Goal: Task Accomplishment & Management: Manage account settings

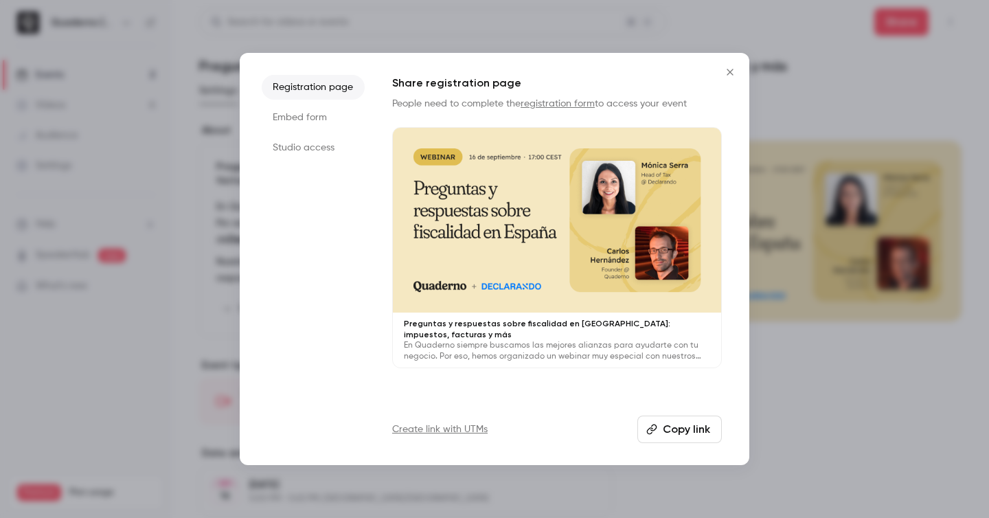
scroll to position [2, 0]
click at [729, 74] on icon "Close" at bounding box center [730, 72] width 16 height 11
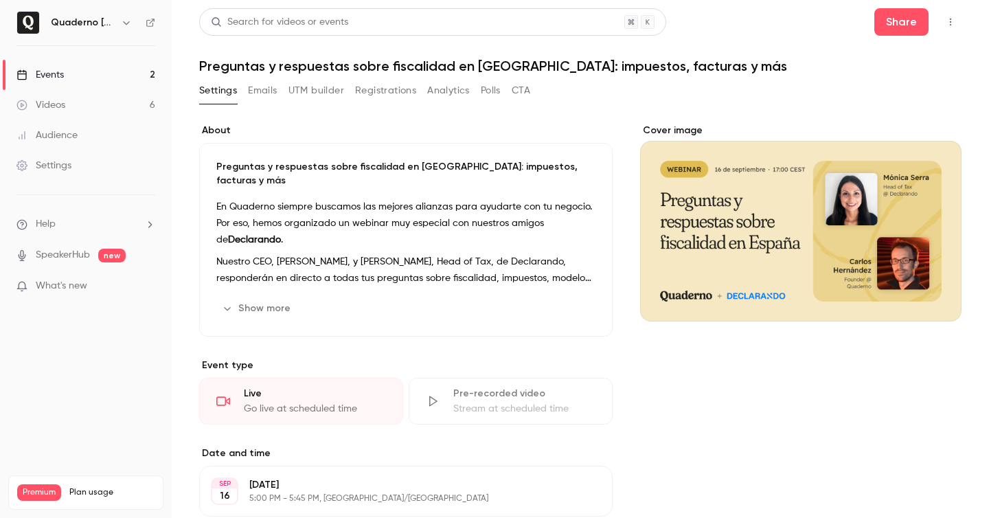
click at [88, 102] on link "Videos 6" at bounding box center [86, 105] width 172 height 30
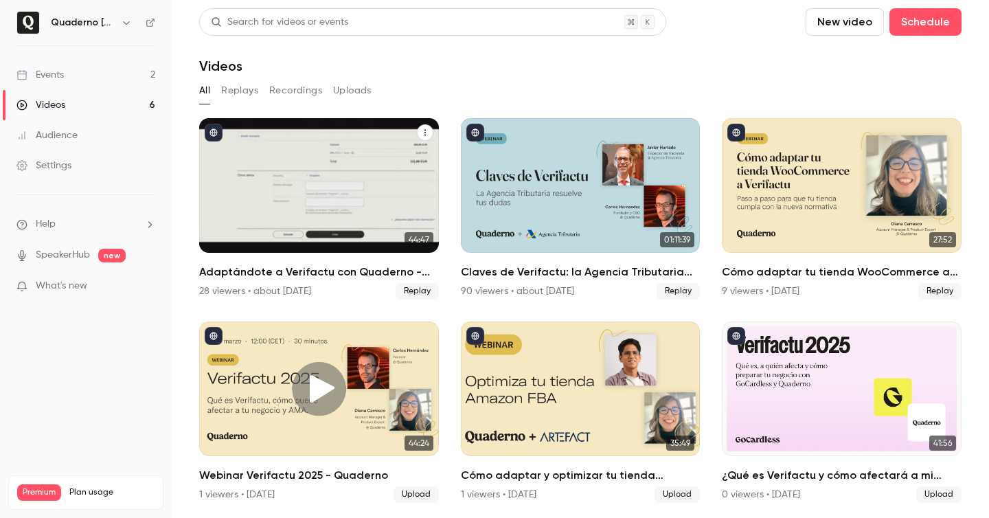
click at [307, 276] on h2 "Adaptándote a Verifactu con Quaderno - Office Hours" at bounding box center [319, 272] width 240 height 16
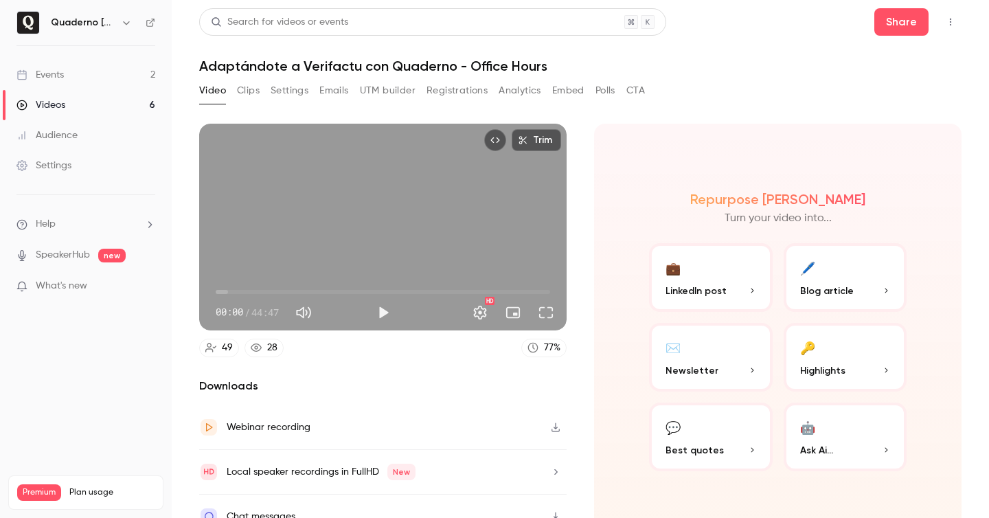
click at [45, 69] on div "Events" at bounding box center [39, 75] width 47 height 14
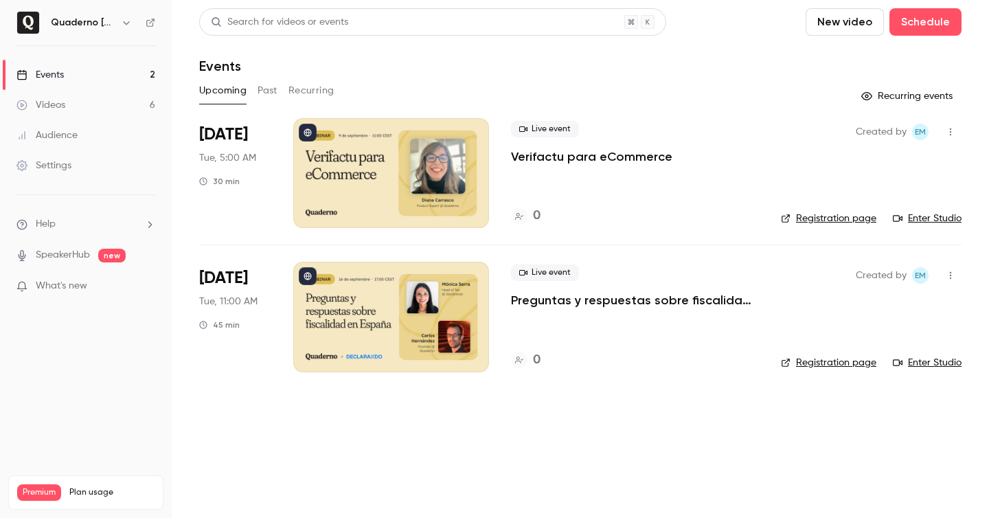
click at [118, 20] on button "button" at bounding box center [126, 22] width 16 height 16
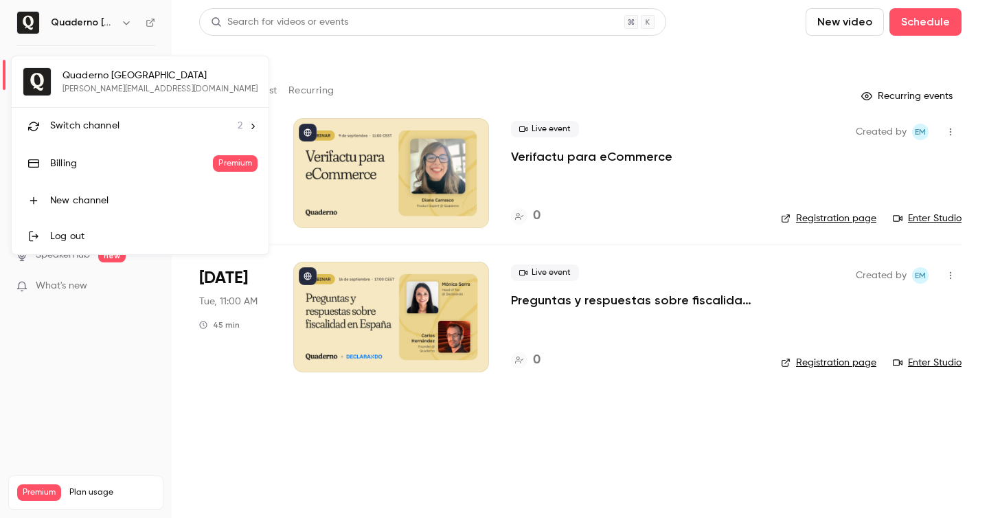
click at [103, 137] on li "Switch channel 2" at bounding box center [140, 126] width 257 height 36
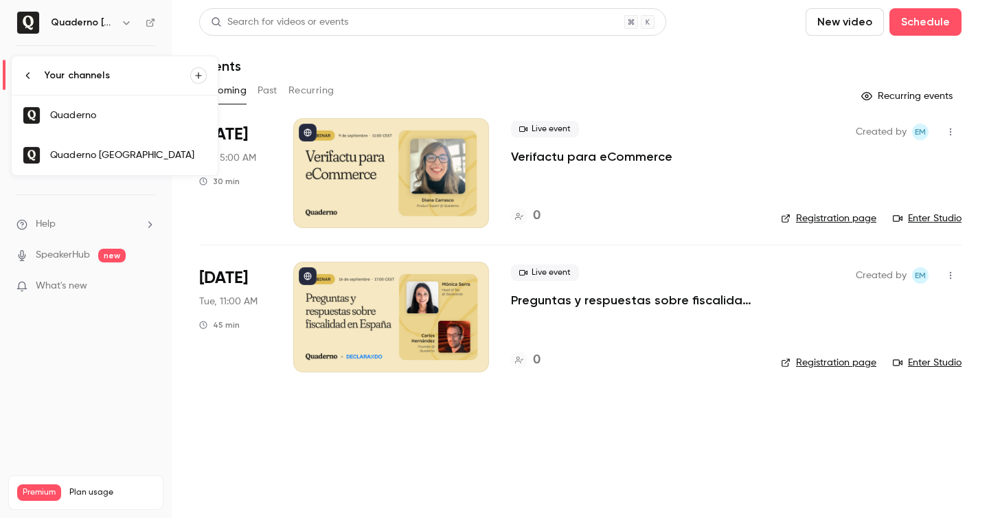
click at [109, 108] on link "Quaderno" at bounding box center [115, 116] width 206 height 40
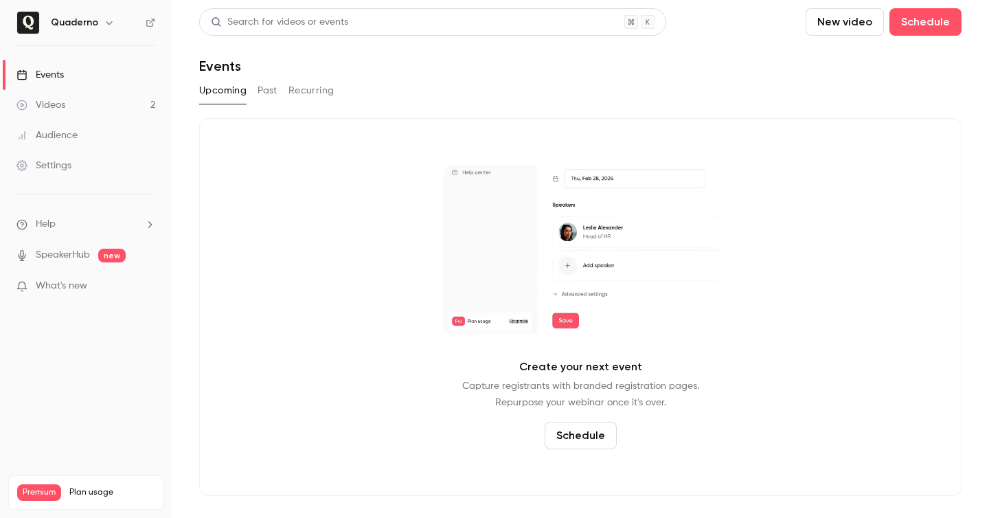
click at [263, 88] on button "Past" at bounding box center [268, 91] width 20 height 22
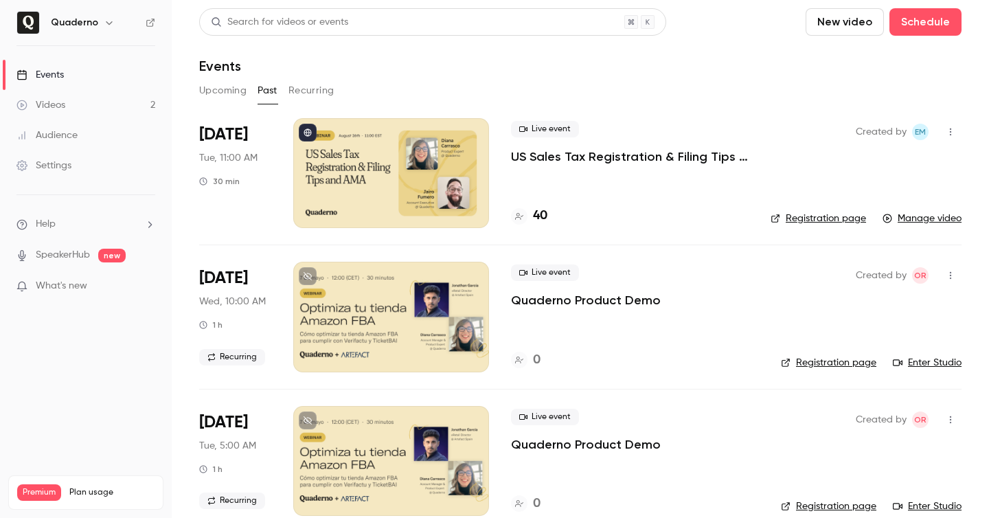
click at [956, 282] on button "button" at bounding box center [951, 276] width 22 height 22
click at [886, 405] on li "Delete" at bounding box center [887, 418] width 148 height 36
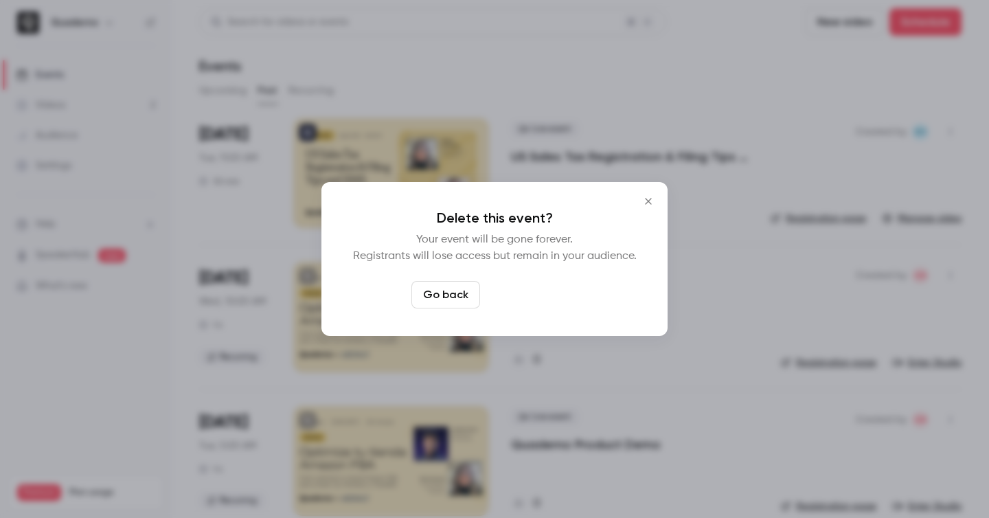
click at [561, 291] on button "Delete event" at bounding box center [532, 294] width 92 height 27
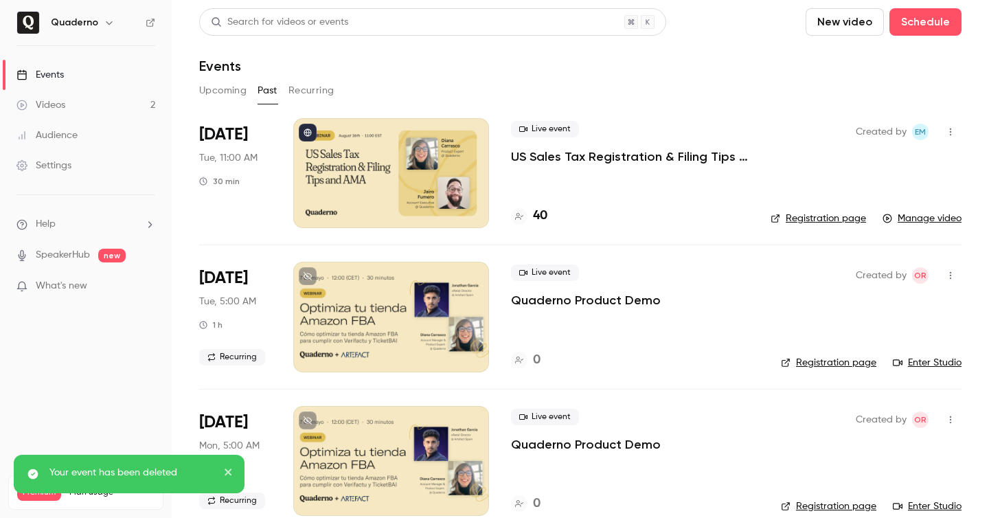
click at [947, 281] on button "button" at bounding box center [951, 276] width 22 height 22
click at [862, 409] on li "Delete" at bounding box center [887, 418] width 148 height 36
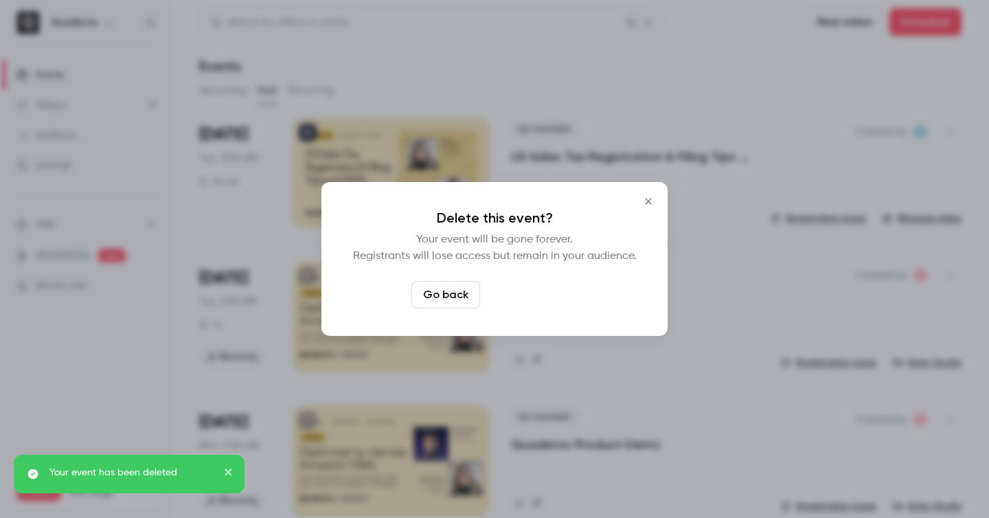
click at [554, 304] on button "Delete event" at bounding box center [532, 294] width 92 height 27
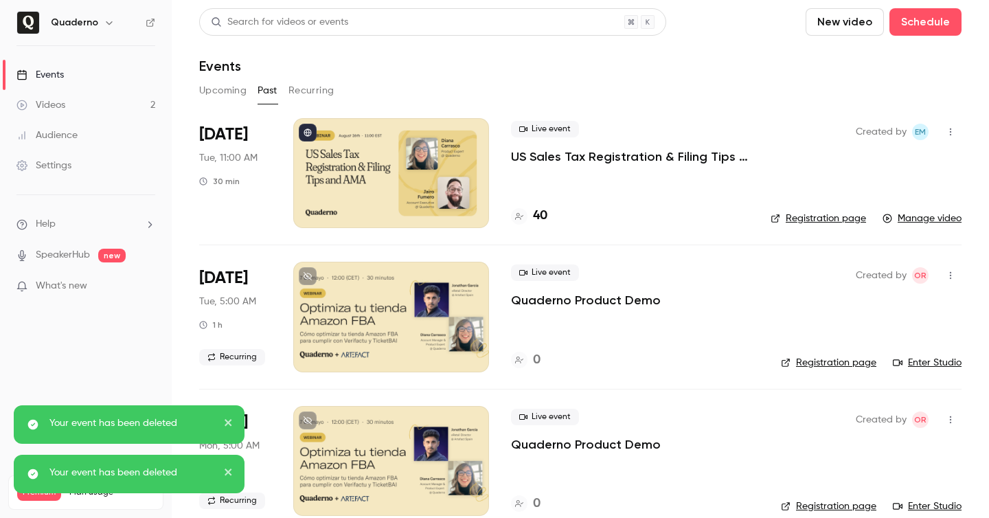
click at [947, 271] on icon "button" at bounding box center [950, 276] width 11 height 10
click at [945, 271] on icon "button" at bounding box center [950, 276] width 11 height 10
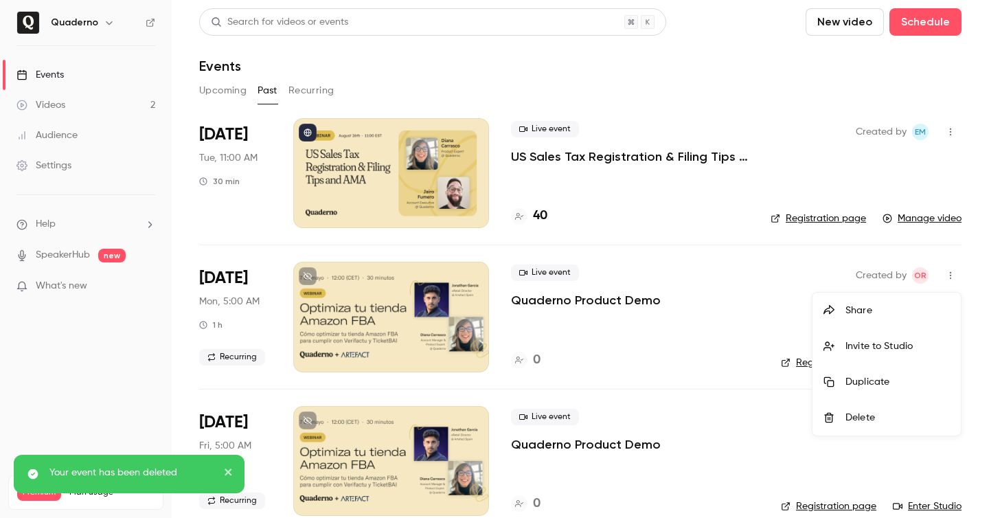
click at [856, 416] on div "Delete" at bounding box center [898, 418] width 104 height 14
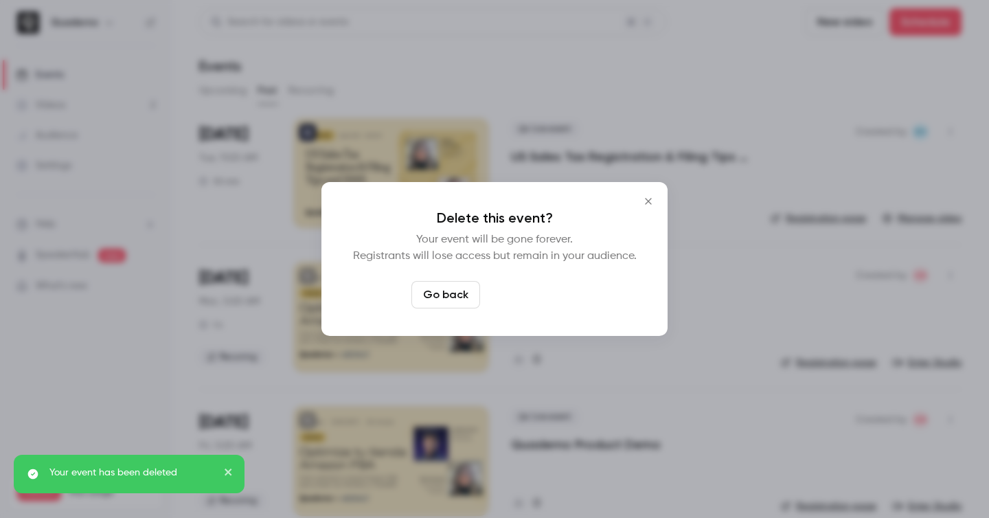
click at [563, 300] on button "Delete event" at bounding box center [532, 294] width 92 height 27
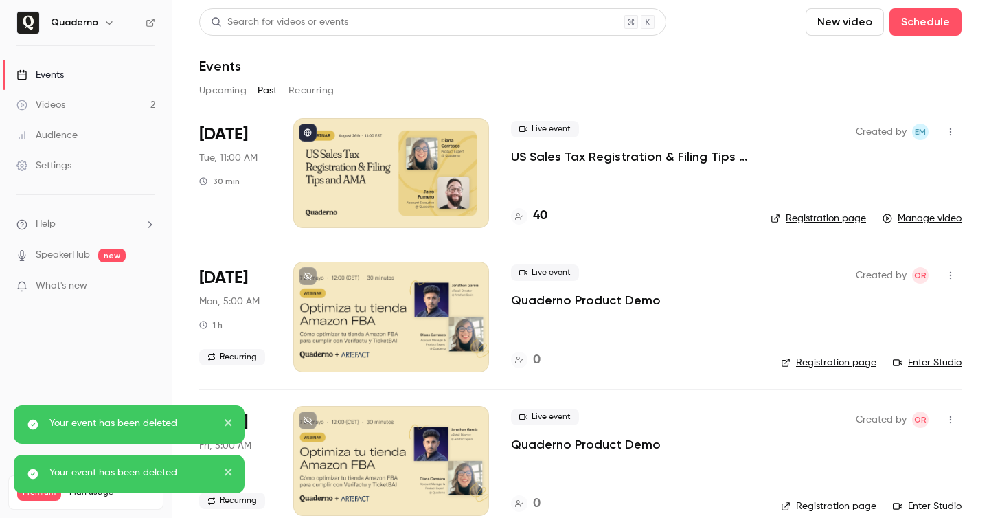
click at [952, 272] on icon "button" at bounding box center [950, 276] width 11 height 10
click at [946, 278] on icon "button" at bounding box center [950, 276] width 11 height 10
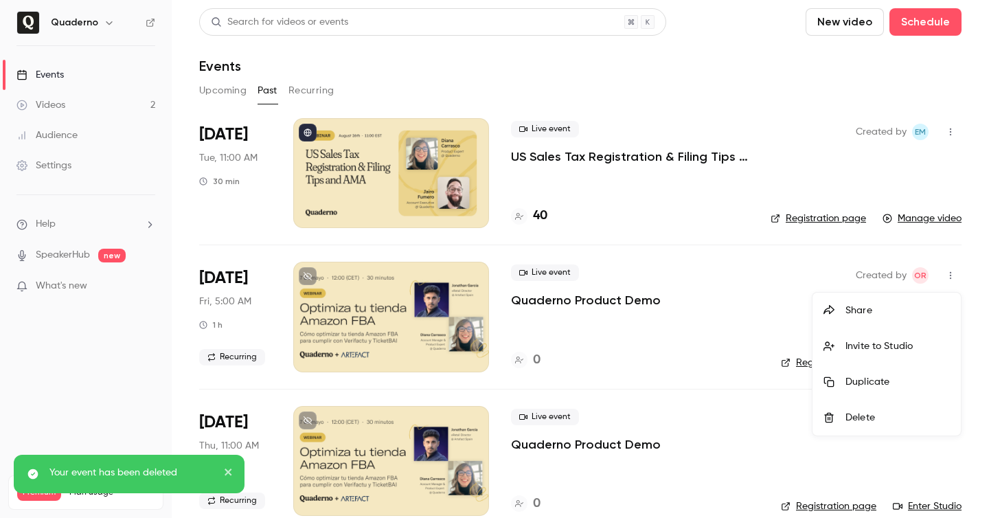
click at [862, 414] on div "Delete" at bounding box center [898, 418] width 104 height 14
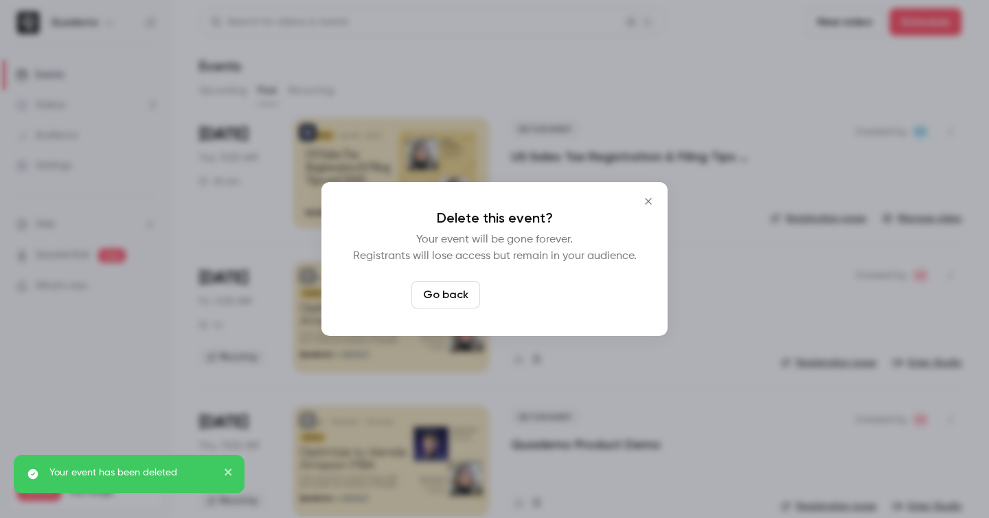
click at [556, 297] on button "Delete event" at bounding box center [532, 294] width 92 height 27
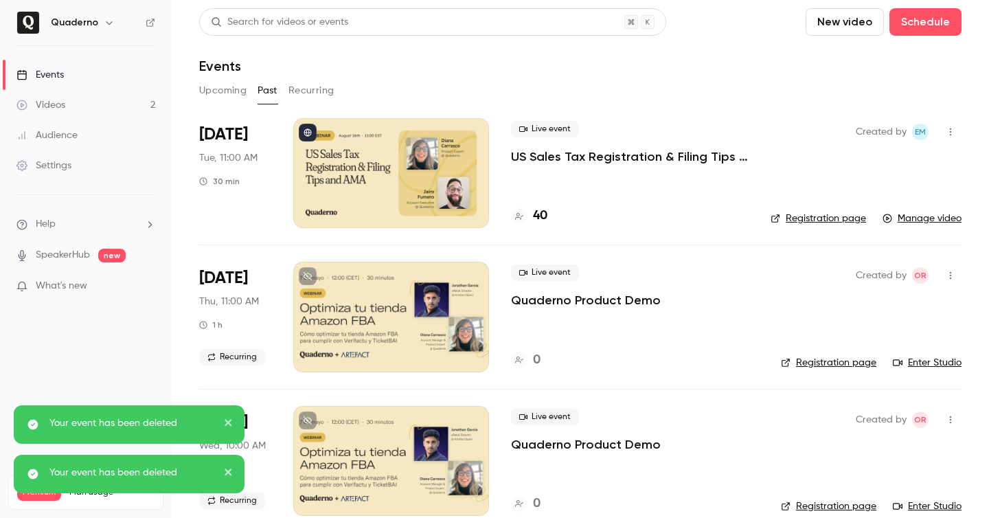
click at [947, 276] on icon "button" at bounding box center [950, 276] width 11 height 10
click at [906, 421] on div "Delete" at bounding box center [898, 418] width 104 height 14
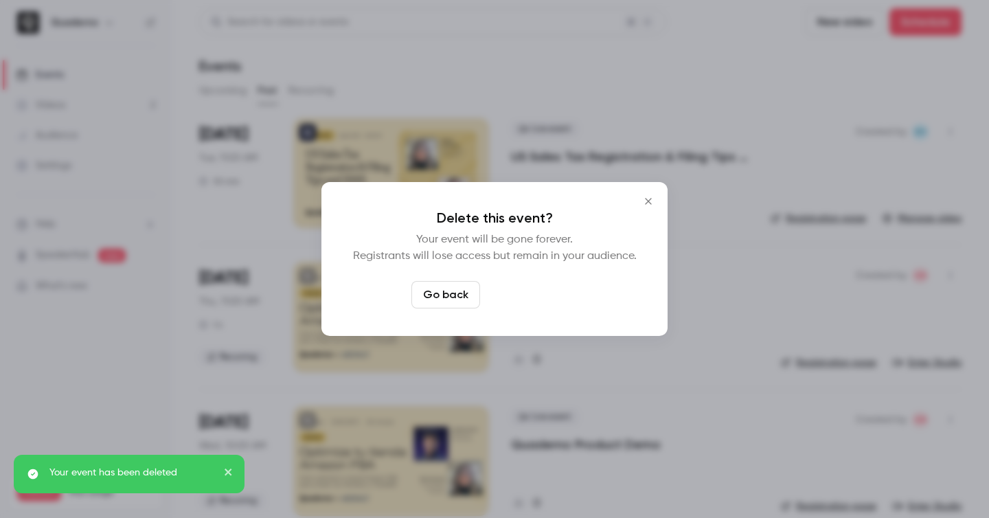
click at [546, 295] on button "Delete event" at bounding box center [532, 294] width 92 height 27
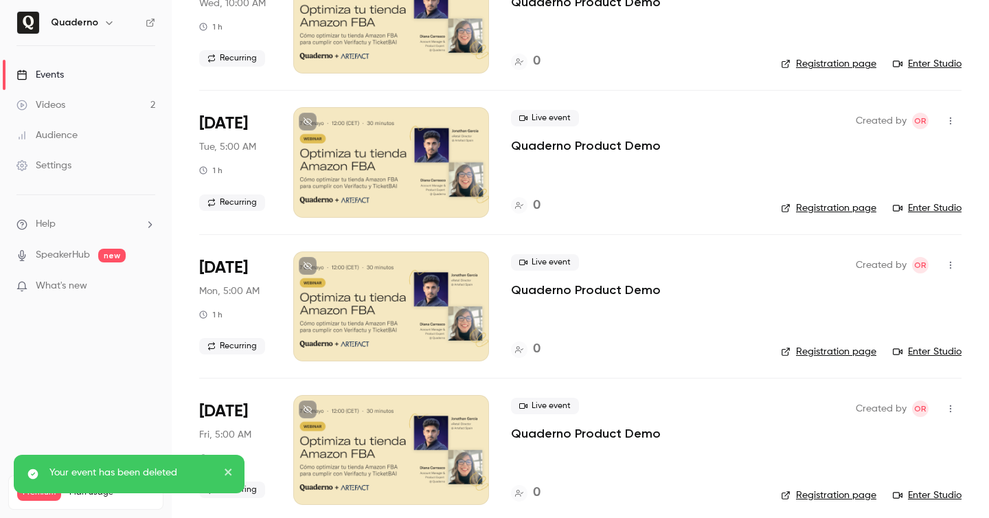
scroll to position [4768, 0]
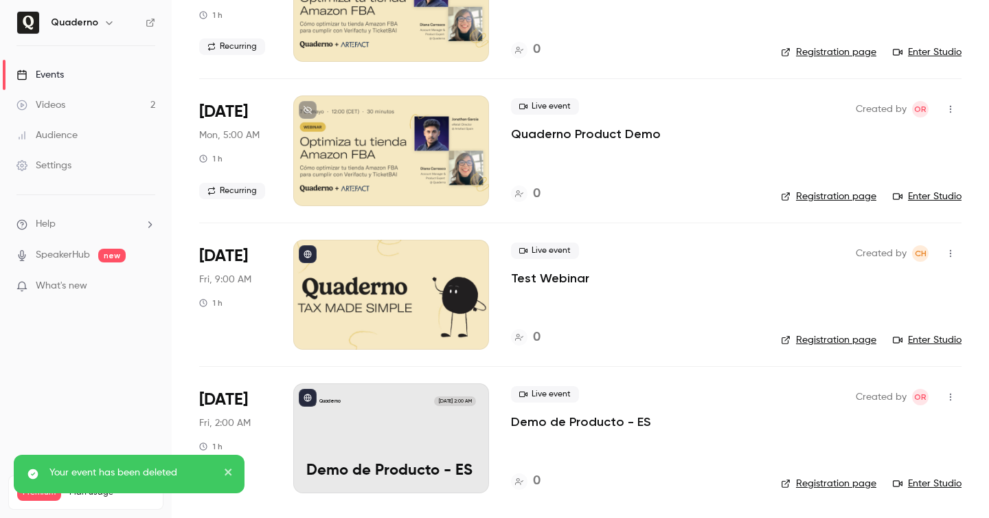
click at [950, 398] on icon "button" at bounding box center [950, 397] width 11 height 10
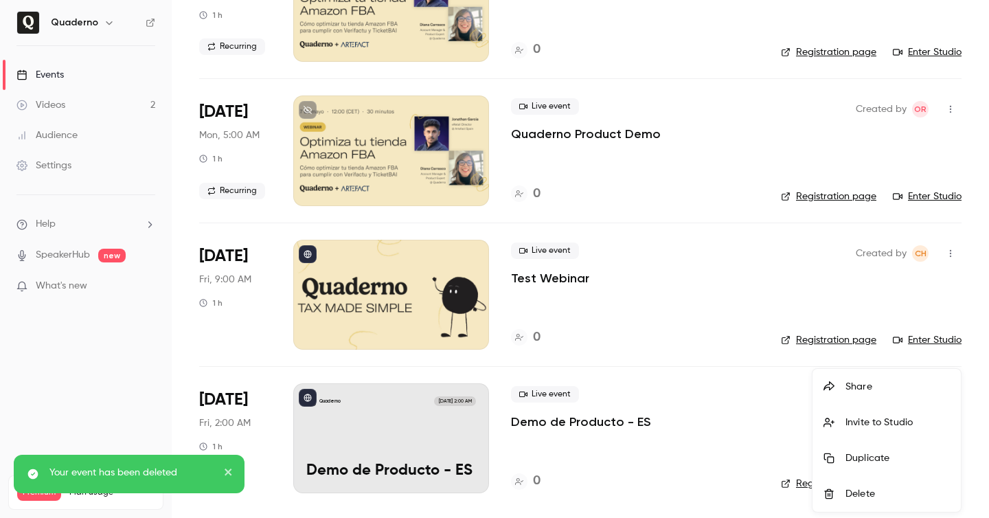
click at [871, 498] on div "Delete" at bounding box center [898, 494] width 104 height 14
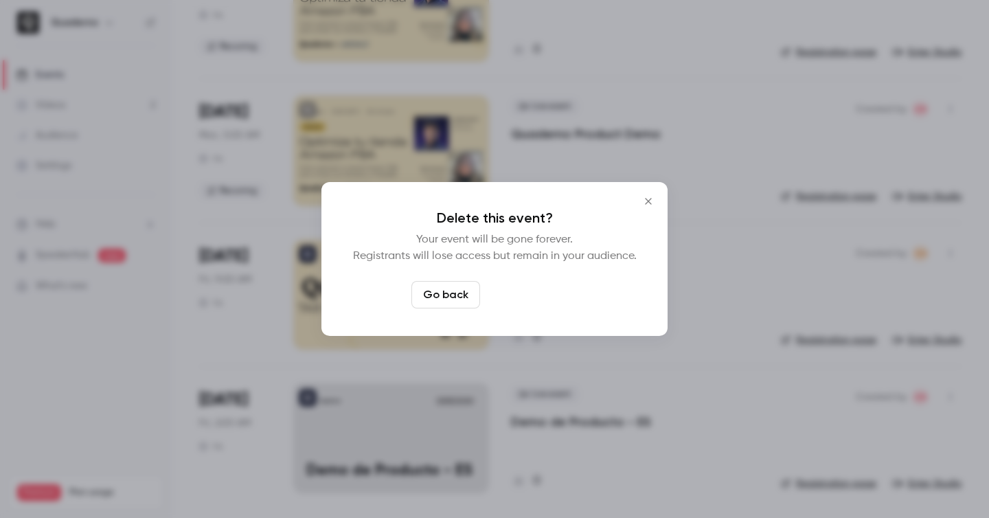
click at [528, 300] on button "Delete event" at bounding box center [532, 294] width 92 height 27
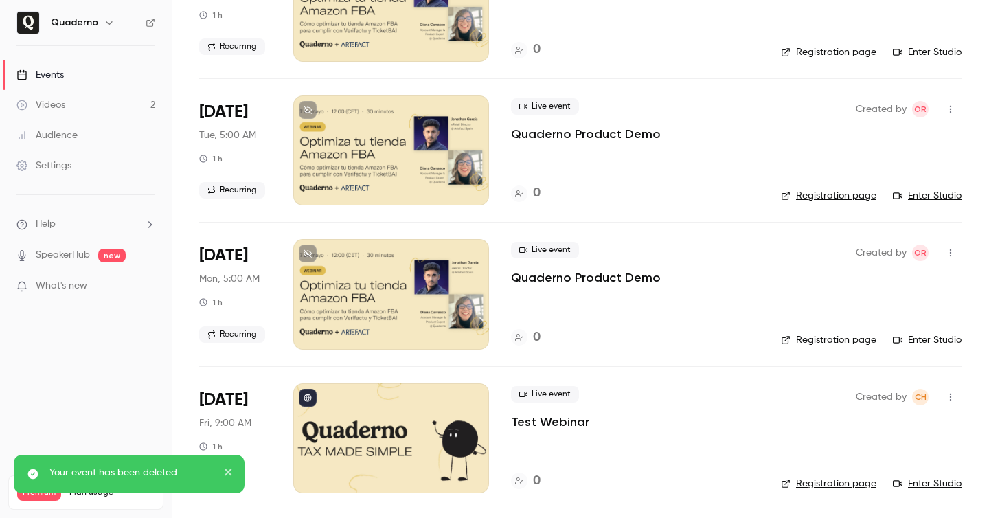
scroll to position [4625, 0]
click at [953, 395] on icon "button" at bounding box center [950, 397] width 11 height 10
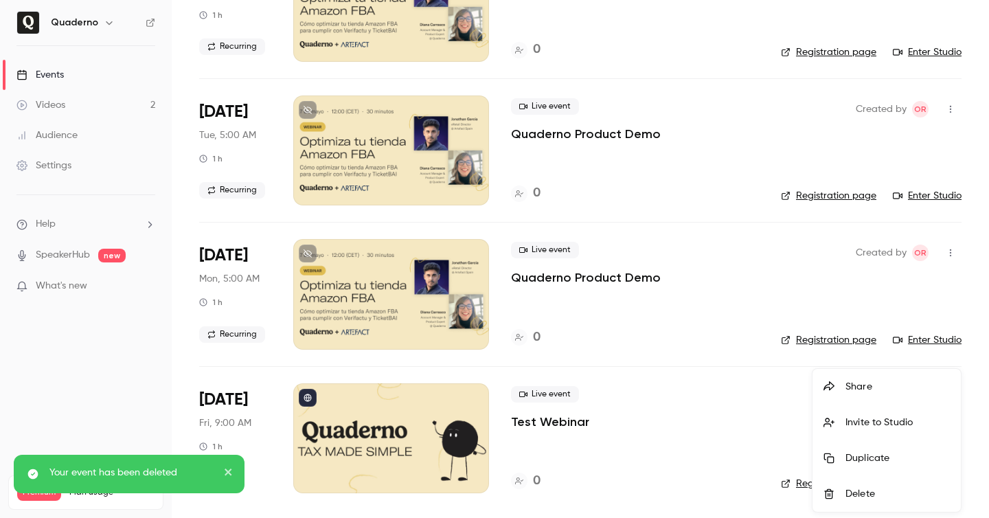
click at [853, 495] on div "Delete" at bounding box center [898, 494] width 104 height 14
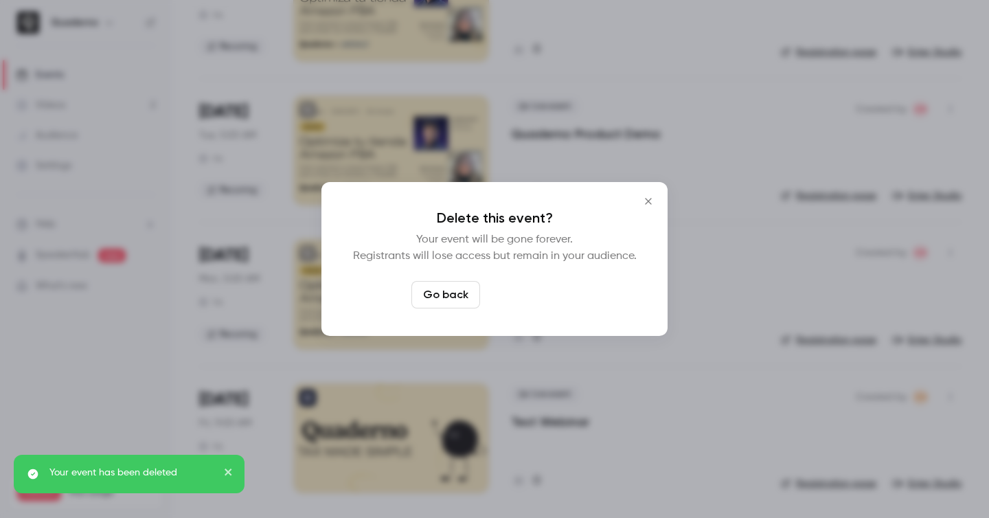
click at [537, 288] on button "Delete event" at bounding box center [532, 294] width 92 height 27
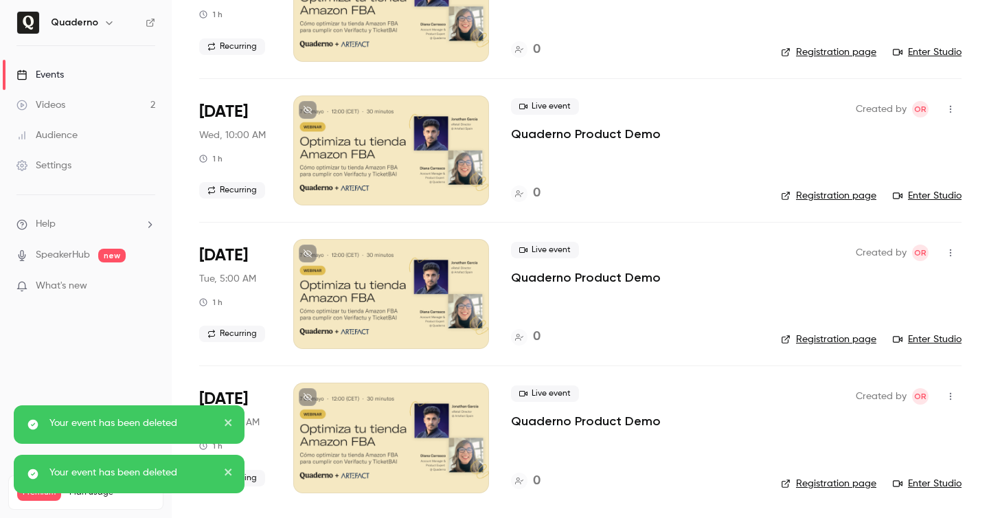
scroll to position [4480, 0]
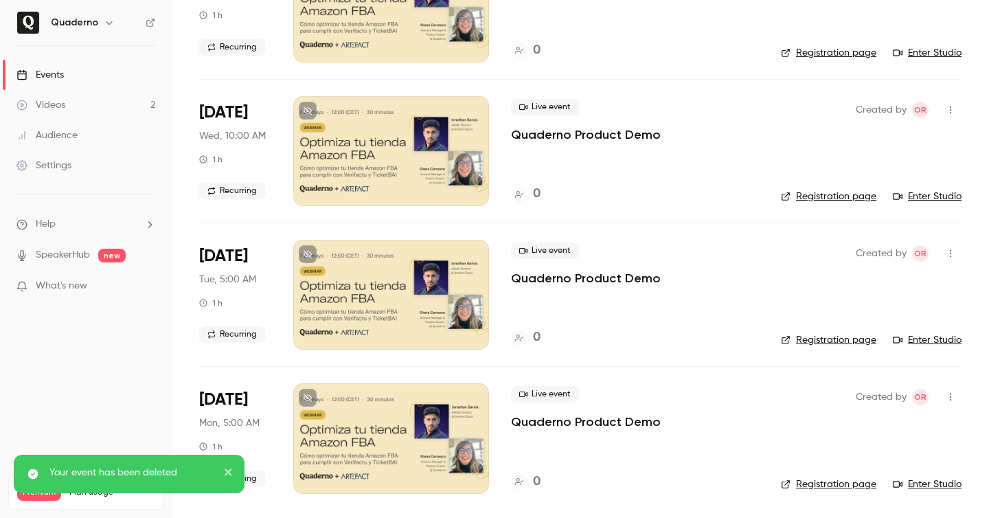
click at [950, 396] on icon "button" at bounding box center [950, 398] width 1 height 8
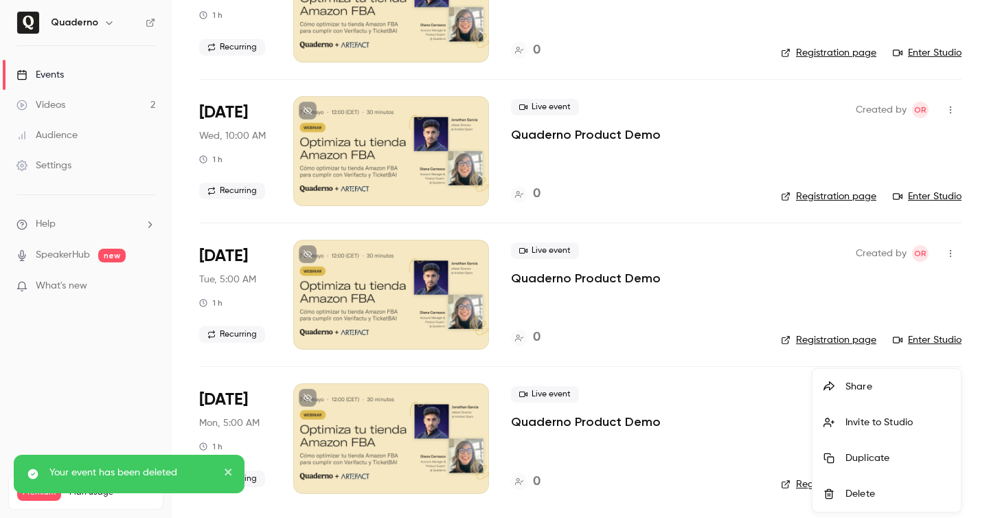
click at [859, 491] on div "Delete" at bounding box center [898, 494] width 104 height 14
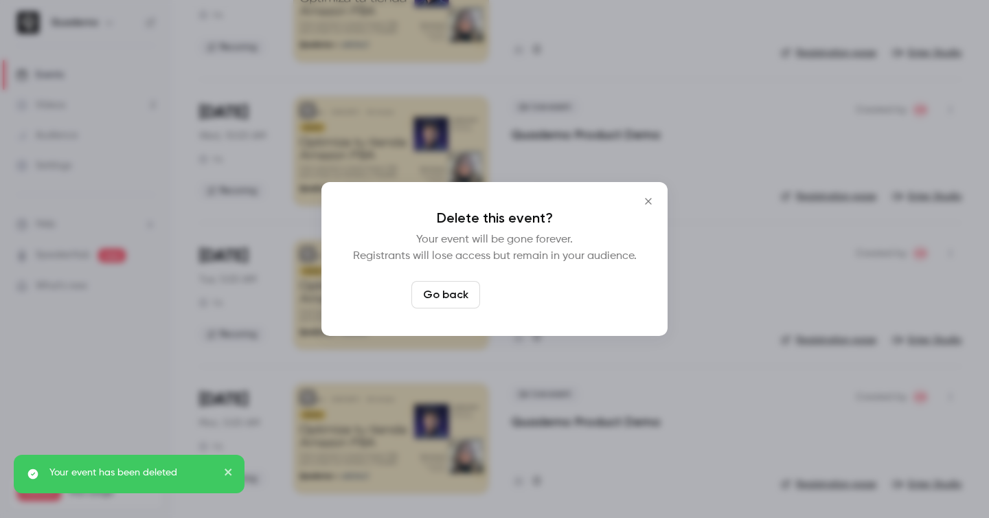
click at [541, 293] on button "Delete event" at bounding box center [532, 294] width 92 height 27
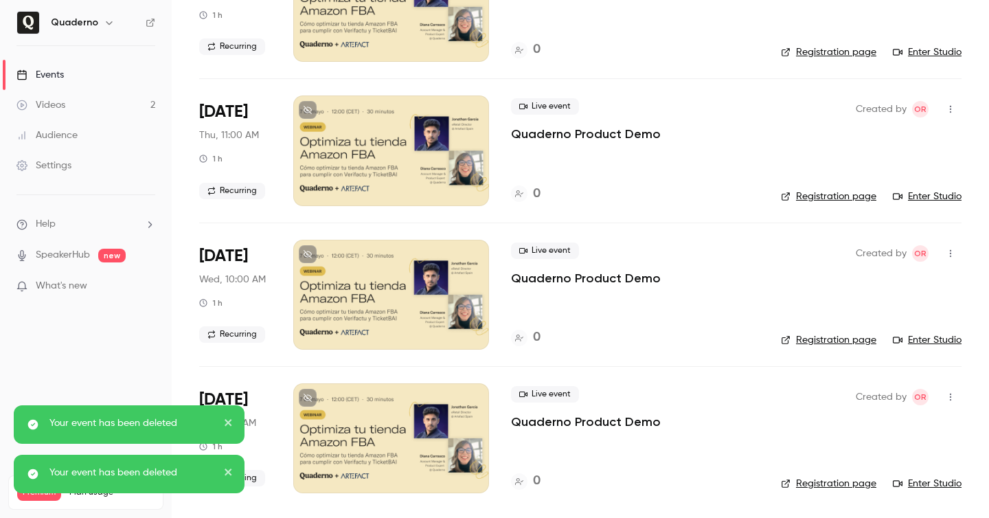
scroll to position [4337, 0]
click at [952, 392] on icon "button" at bounding box center [950, 397] width 11 height 10
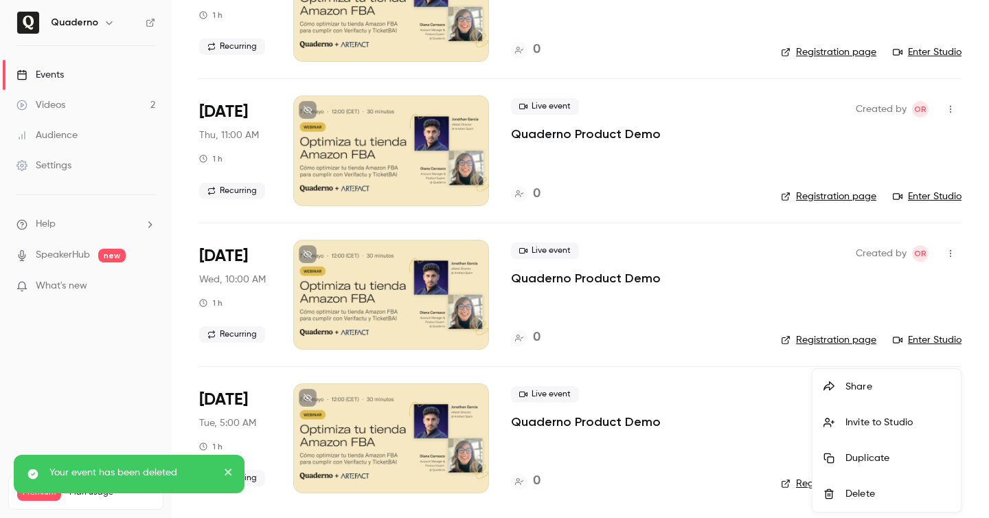
click at [841, 493] on div at bounding box center [835, 494] width 22 height 11
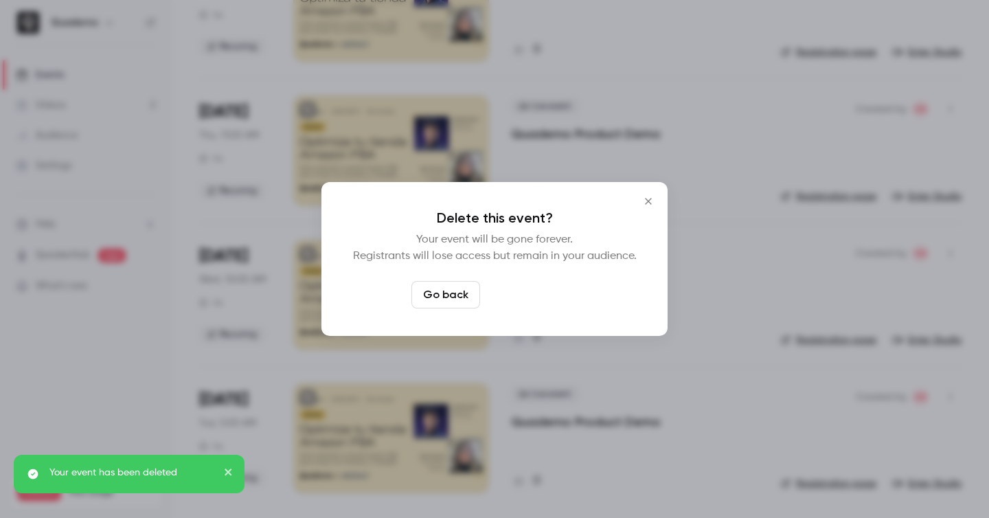
click at [546, 302] on button "Delete event" at bounding box center [532, 294] width 92 height 27
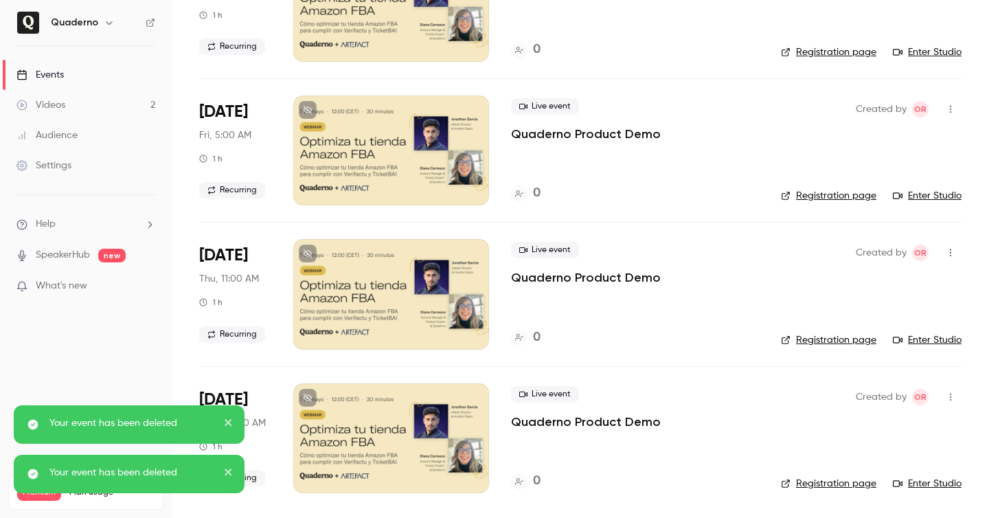
scroll to position [4193, 0]
click at [950, 395] on icon "button" at bounding box center [950, 397] width 11 height 10
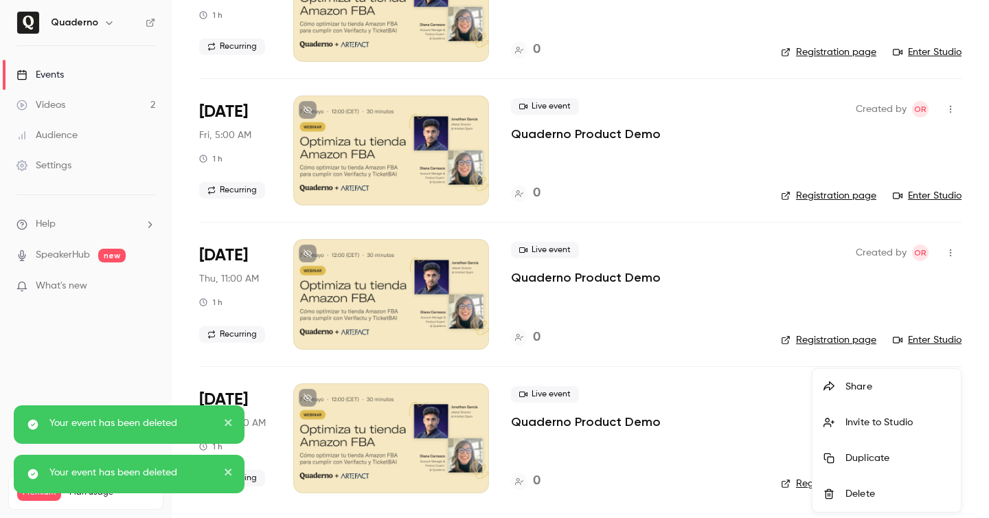
click at [842, 490] on div at bounding box center [835, 494] width 22 height 11
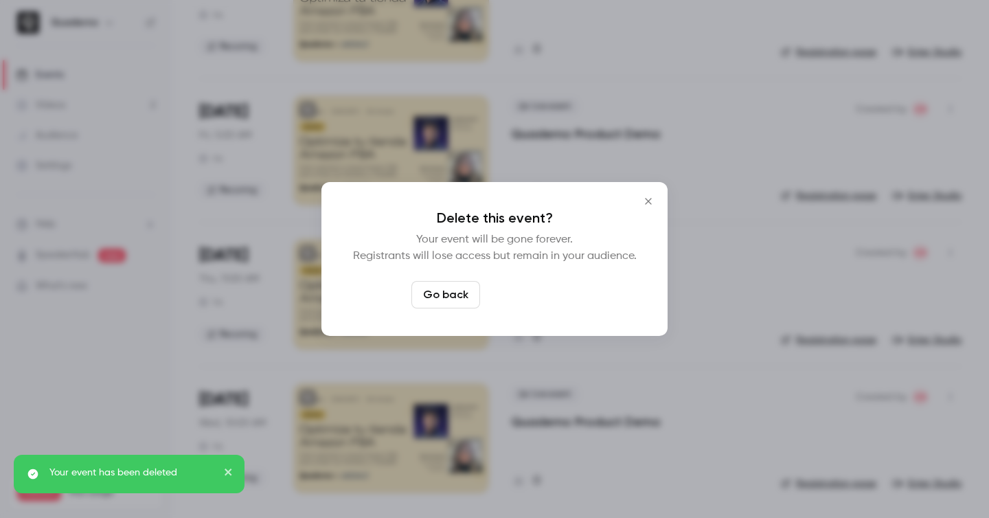
click at [531, 296] on button "Delete event" at bounding box center [532, 294] width 92 height 27
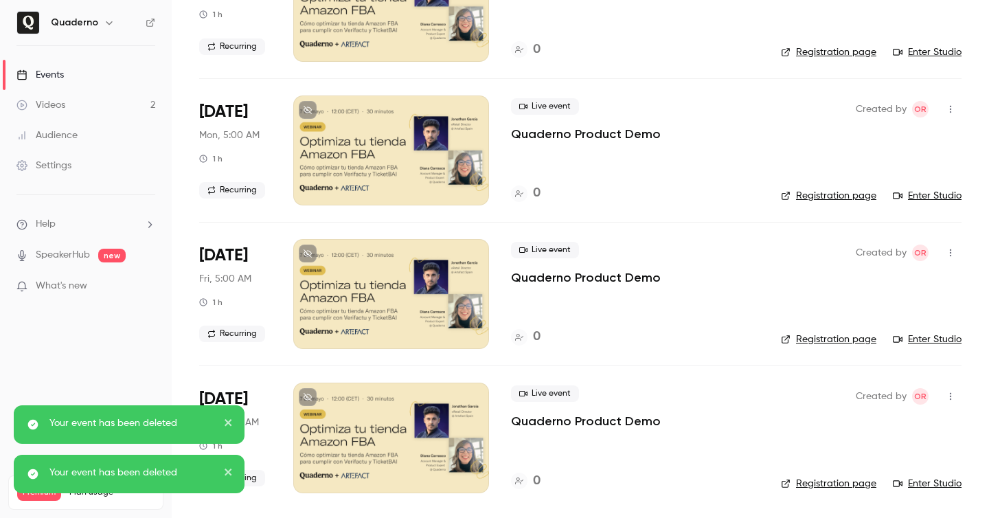
scroll to position [4049, 0]
click at [947, 401] on icon "button" at bounding box center [950, 397] width 11 height 10
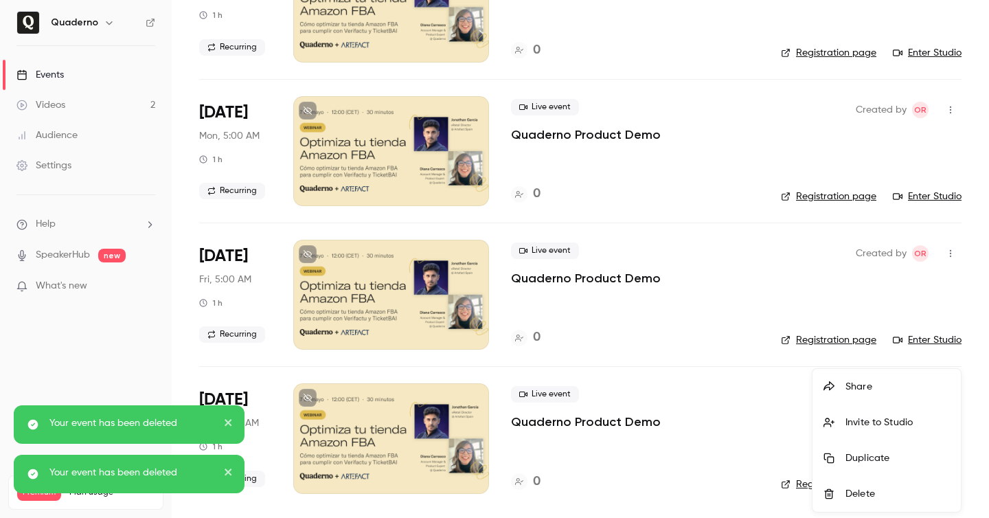
click at [851, 496] on div "Delete" at bounding box center [898, 494] width 104 height 14
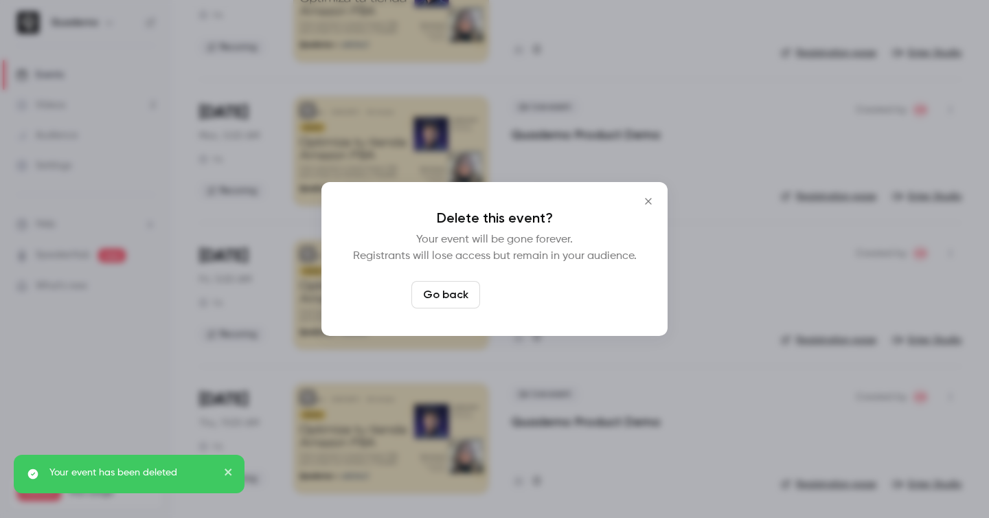
click at [540, 296] on button "Delete event" at bounding box center [532, 294] width 92 height 27
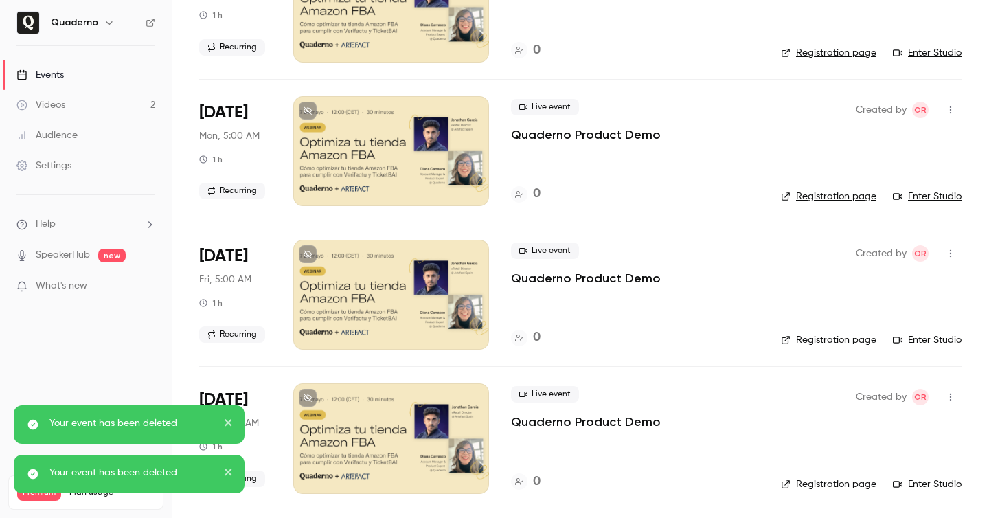
scroll to position [3905, 0]
click at [950, 390] on button "button" at bounding box center [951, 397] width 22 height 22
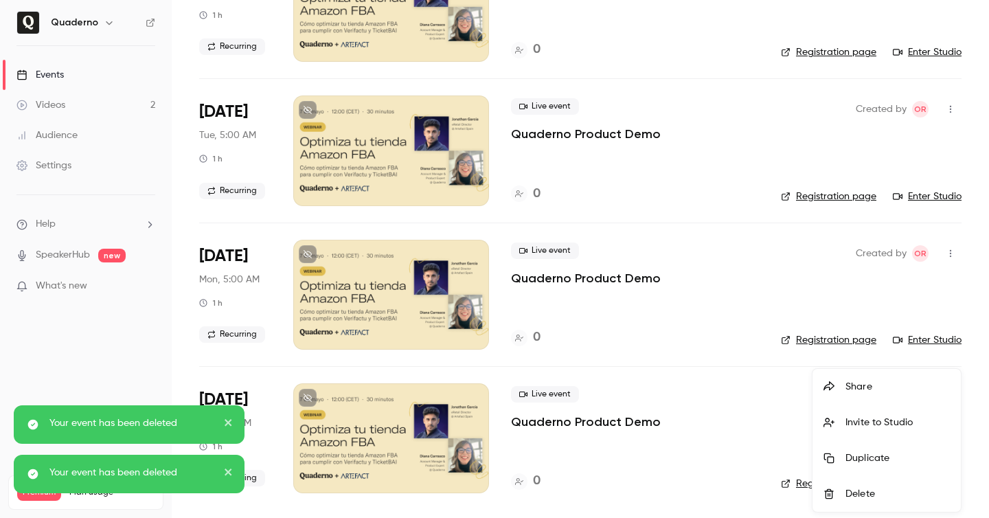
click at [872, 481] on li "Delete" at bounding box center [887, 494] width 148 height 36
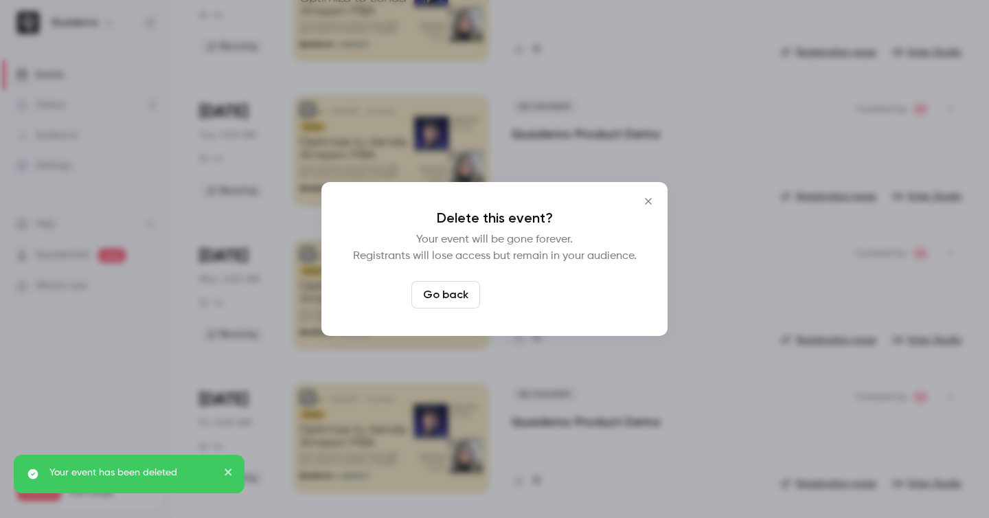
click at [537, 290] on button "Delete event" at bounding box center [532, 294] width 92 height 27
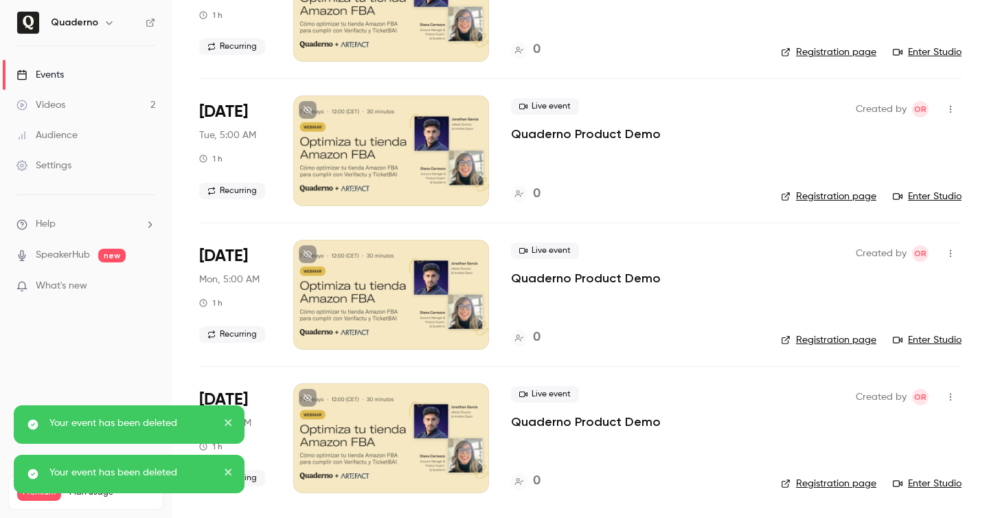
scroll to position [3762, 0]
click at [948, 395] on icon "button" at bounding box center [950, 397] width 11 height 10
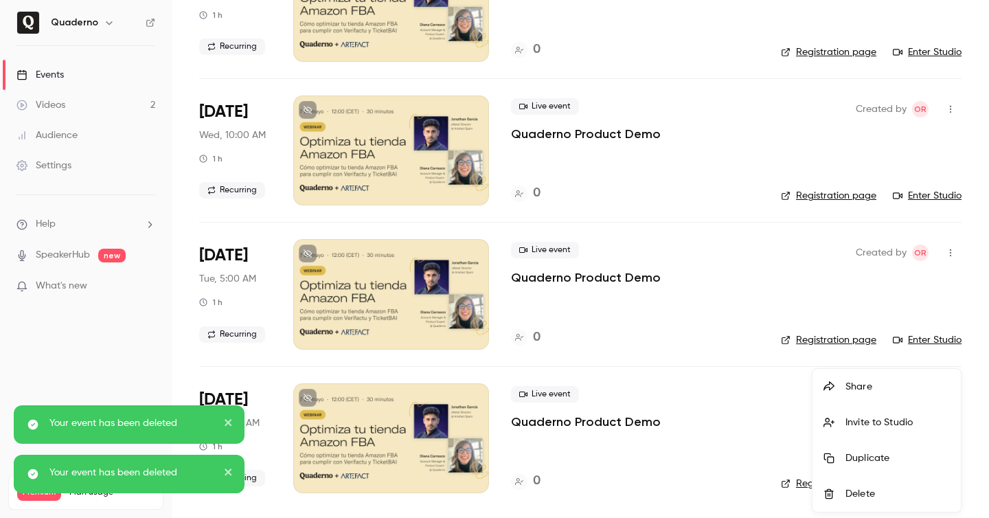
click at [858, 484] on li "Delete" at bounding box center [887, 494] width 148 height 36
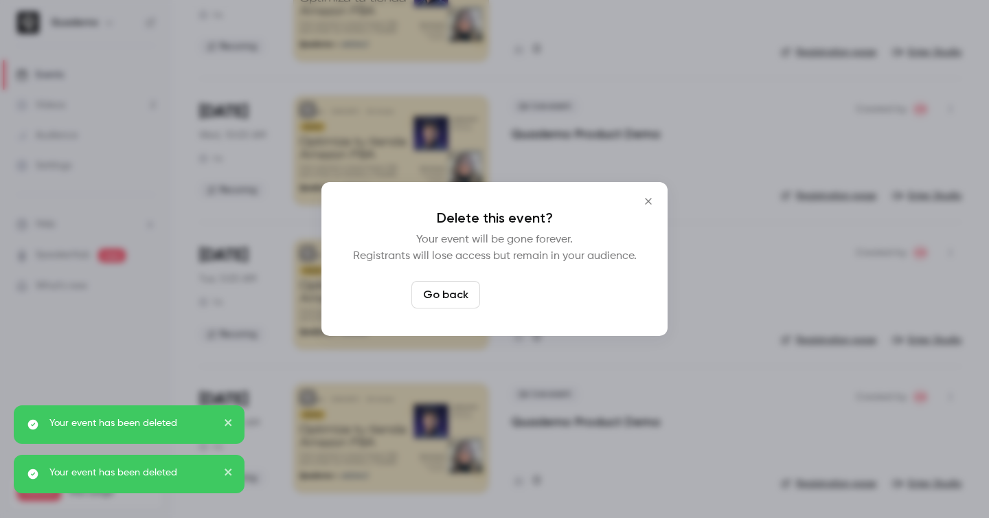
click at [513, 290] on button "Delete event" at bounding box center [532, 294] width 92 height 27
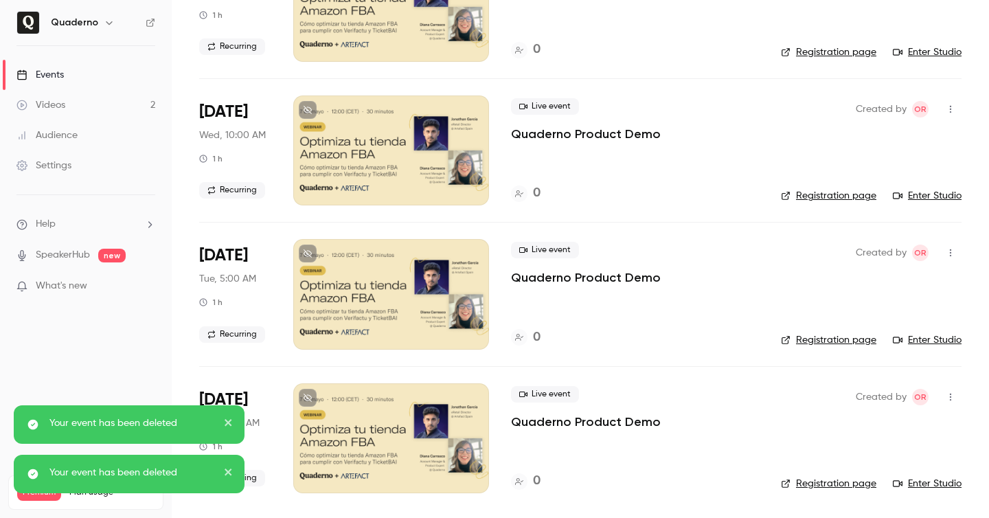
scroll to position [3618, 0]
click at [950, 394] on icon "button" at bounding box center [950, 397] width 1 height 8
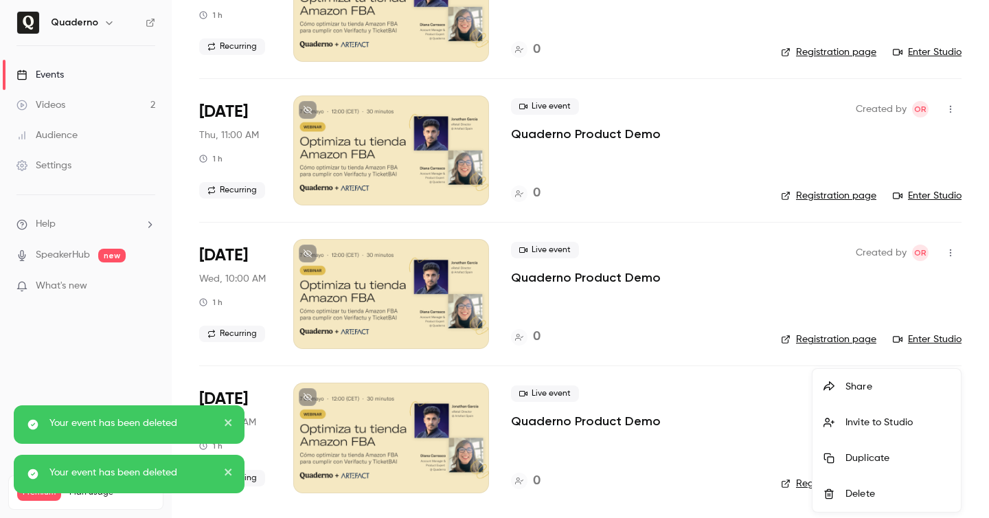
click at [879, 497] on div "Delete" at bounding box center [898, 494] width 104 height 14
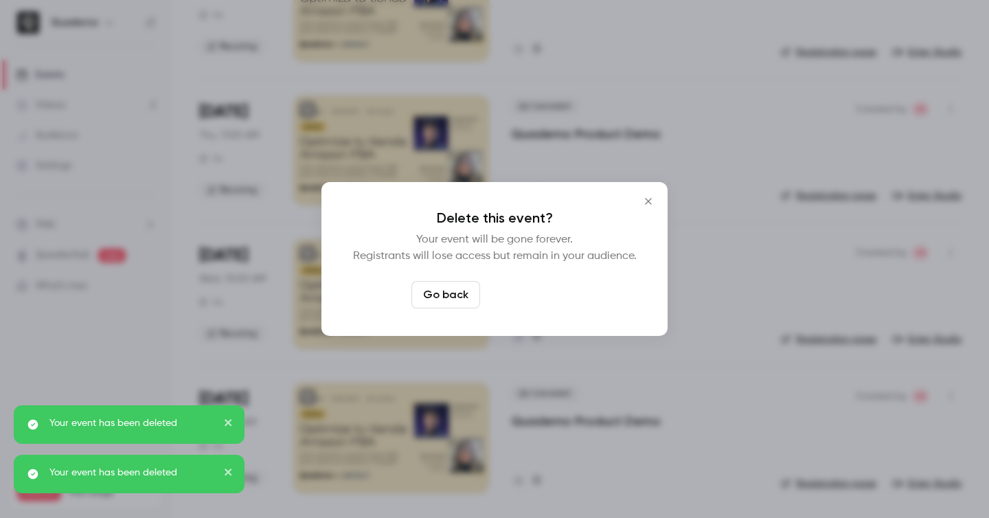
click at [503, 291] on button "Delete event" at bounding box center [532, 294] width 92 height 27
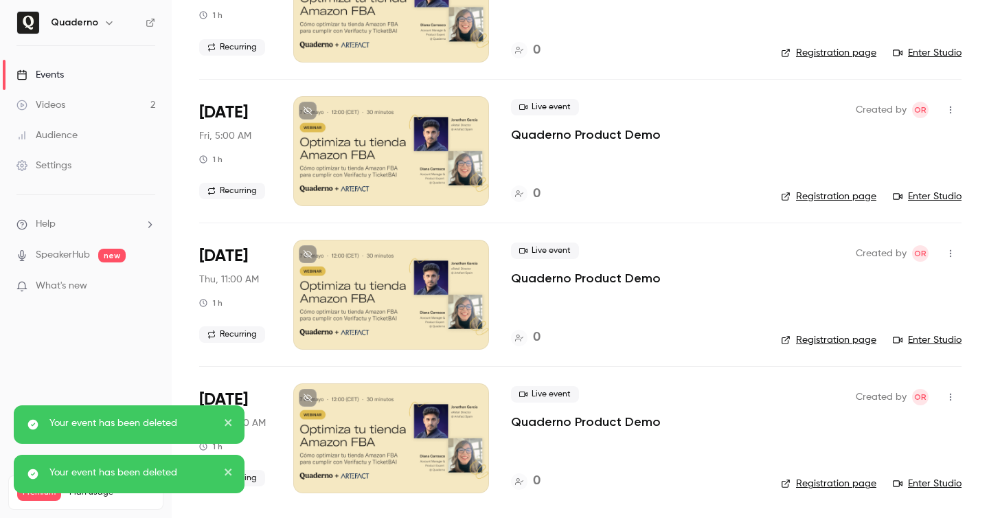
scroll to position [3474, 0]
click at [958, 394] on button "button" at bounding box center [951, 397] width 22 height 22
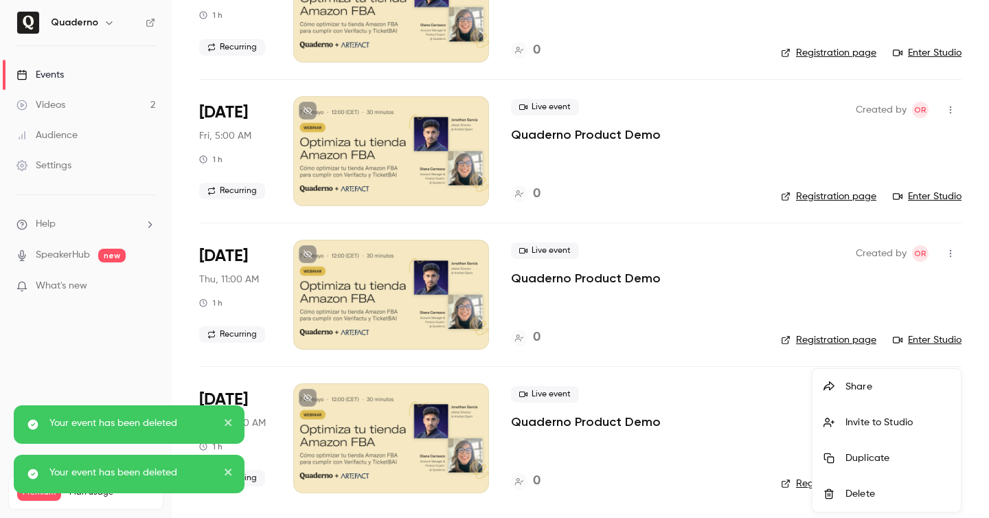
click at [885, 495] on div "Delete" at bounding box center [898, 494] width 104 height 14
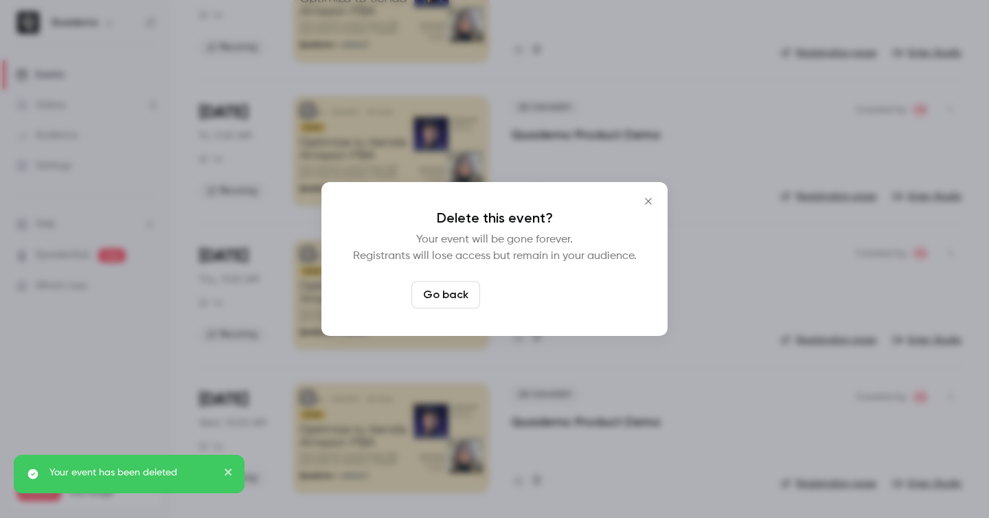
click at [527, 288] on button "Delete event" at bounding box center [532, 294] width 92 height 27
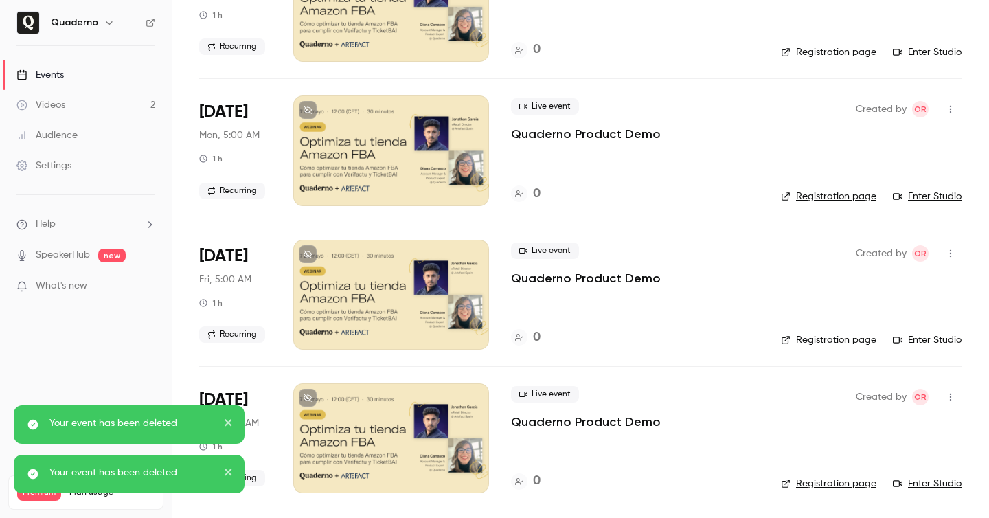
scroll to position [3330, 0]
click at [950, 398] on icon "button" at bounding box center [950, 397] width 11 height 10
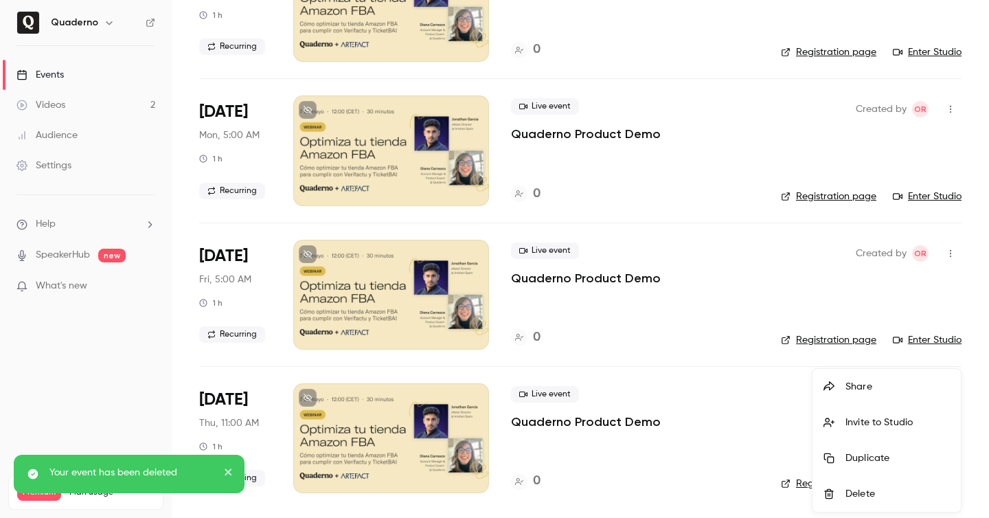
click at [862, 498] on div "Delete" at bounding box center [898, 494] width 104 height 14
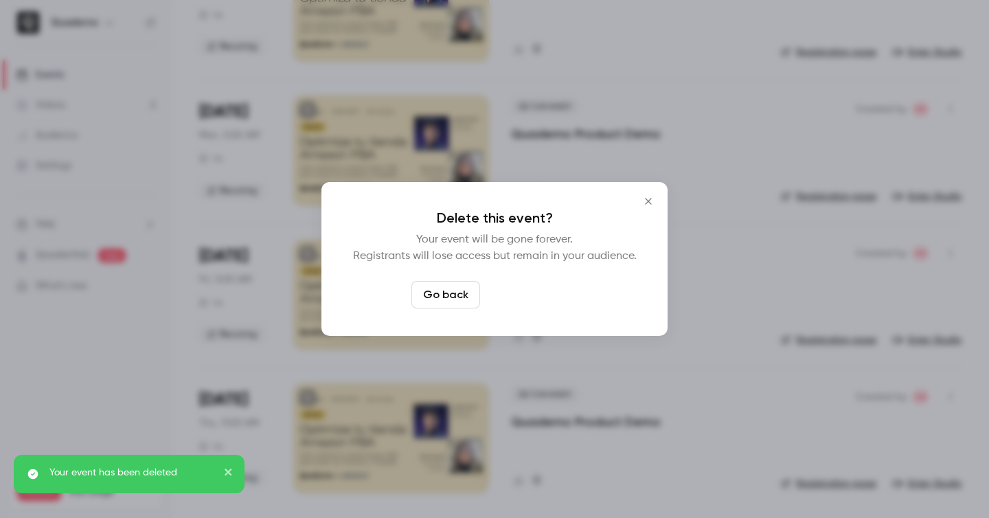
click at [565, 289] on button "Delete event" at bounding box center [532, 294] width 92 height 27
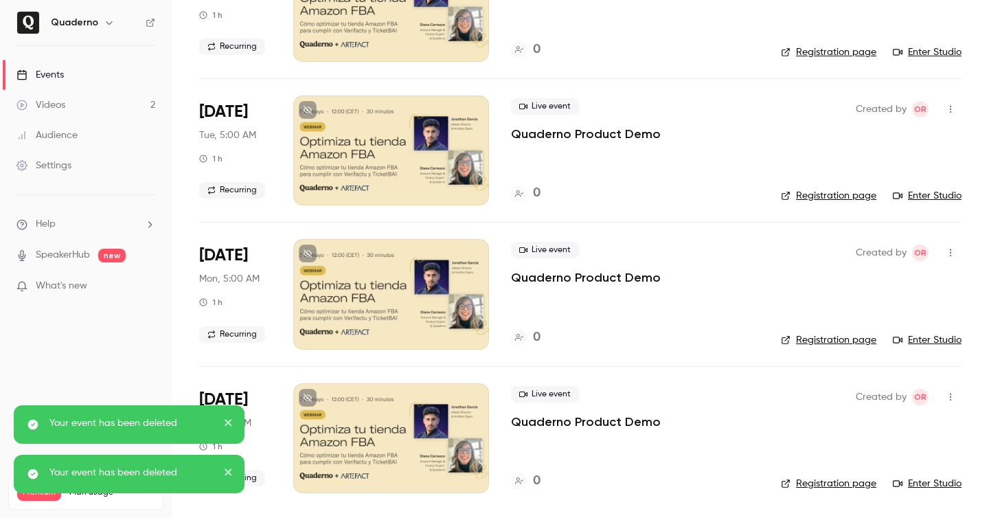
scroll to position [3187, 0]
click at [942, 398] on button "button" at bounding box center [951, 397] width 22 height 22
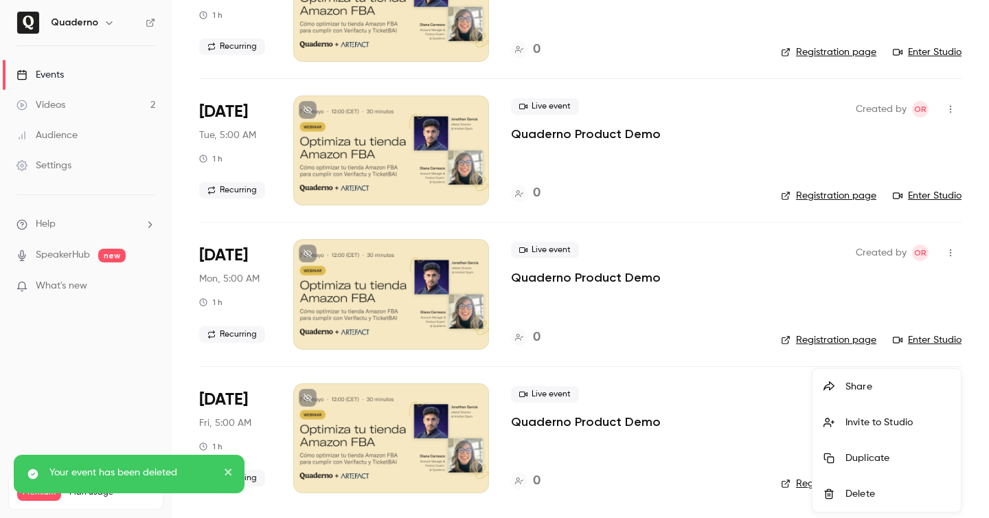
click at [878, 486] on li "Delete" at bounding box center [887, 494] width 148 height 36
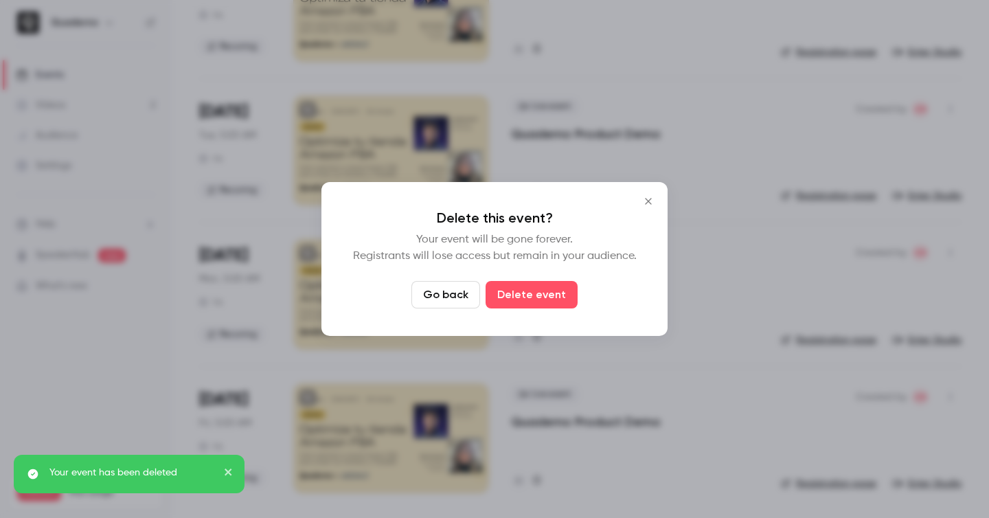
click at [546, 278] on div "Delete this event? Your event will be gone forever. Registrants will lose acces…" at bounding box center [495, 259] width 346 height 154
click at [546, 294] on button "Delete event" at bounding box center [532, 294] width 92 height 27
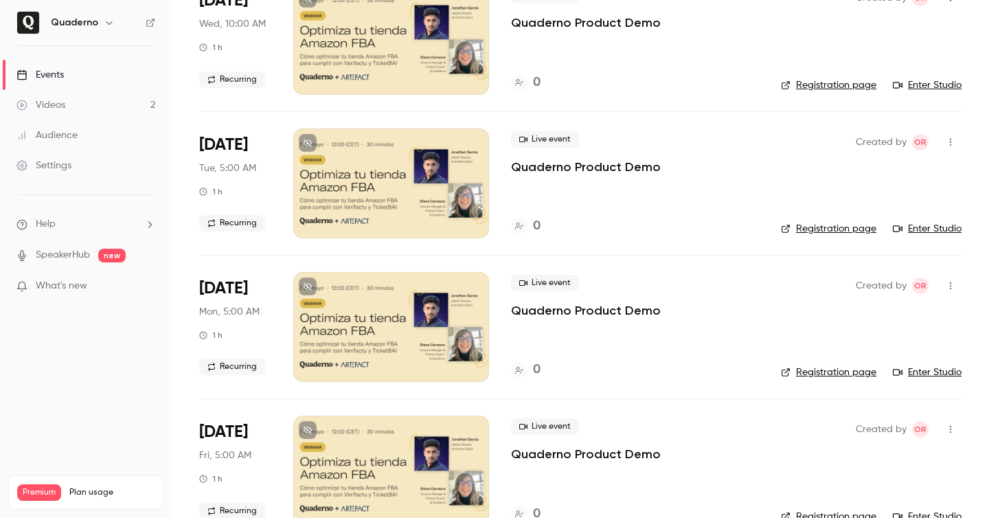
scroll to position [0, 0]
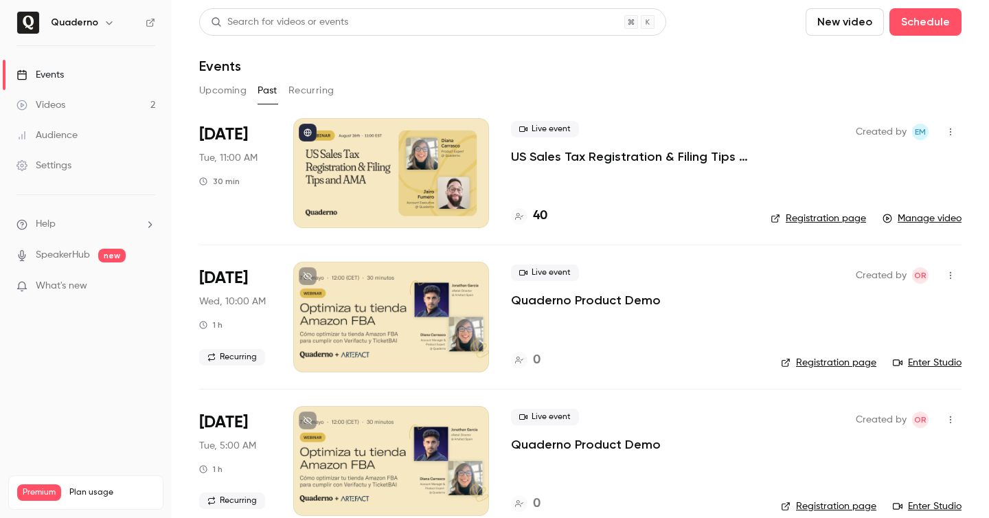
click at [953, 420] on icon "button" at bounding box center [950, 420] width 11 height 10
click at [861, 497] on div "Delete" at bounding box center [898, 494] width 104 height 14
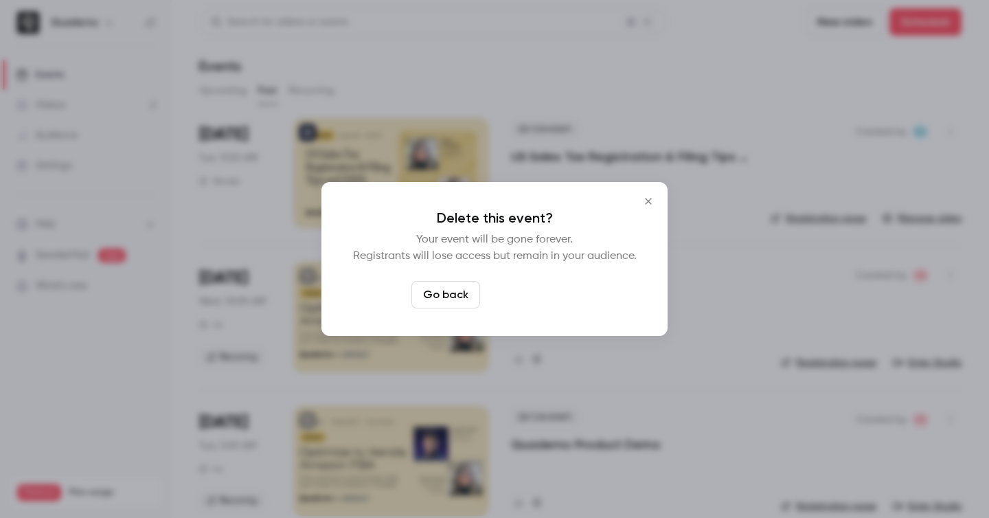
click at [547, 298] on button "Delete event" at bounding box center [532, 294] width 92 height 27
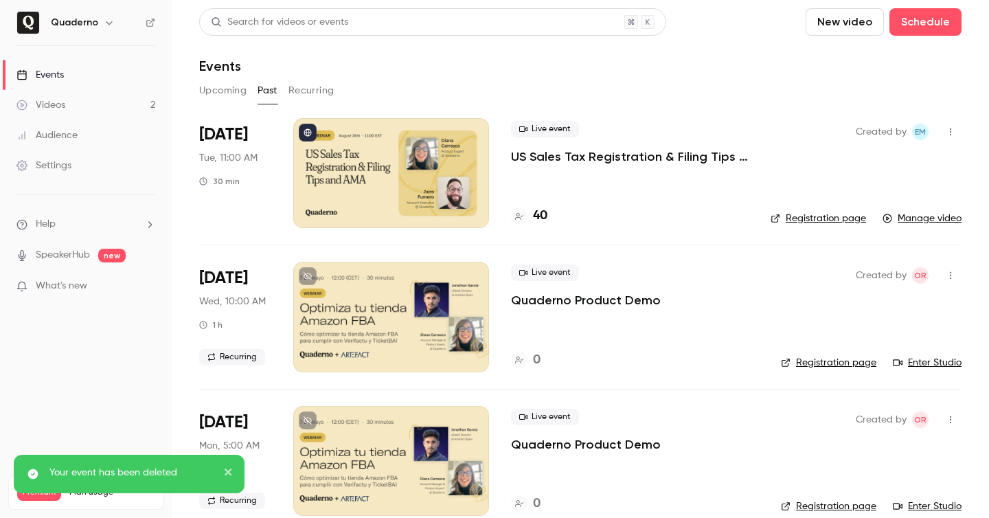
click at [951, 416] on icon "button" at bounding box center [950, 420] width 1 height 8
click at [882, 491] on div "Delete" at bounding box center [898, 494] width 104 height 14
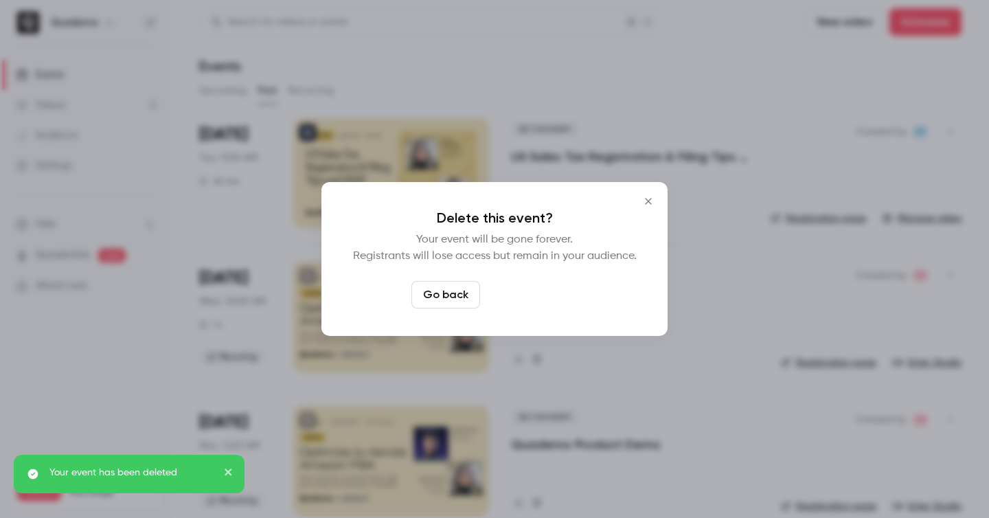
click at [539, 284] on button "Delete event" at bounding box center [532, 294] width 92 height 27
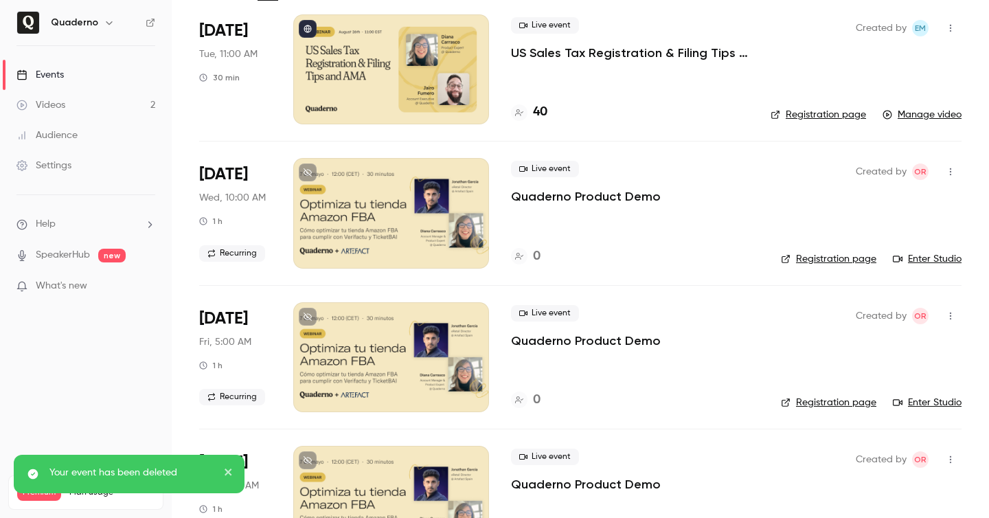
scroll to position [104, 0]
click at [947, 317] on icon "button" at bounding box center [950, 316] width 11 height 10
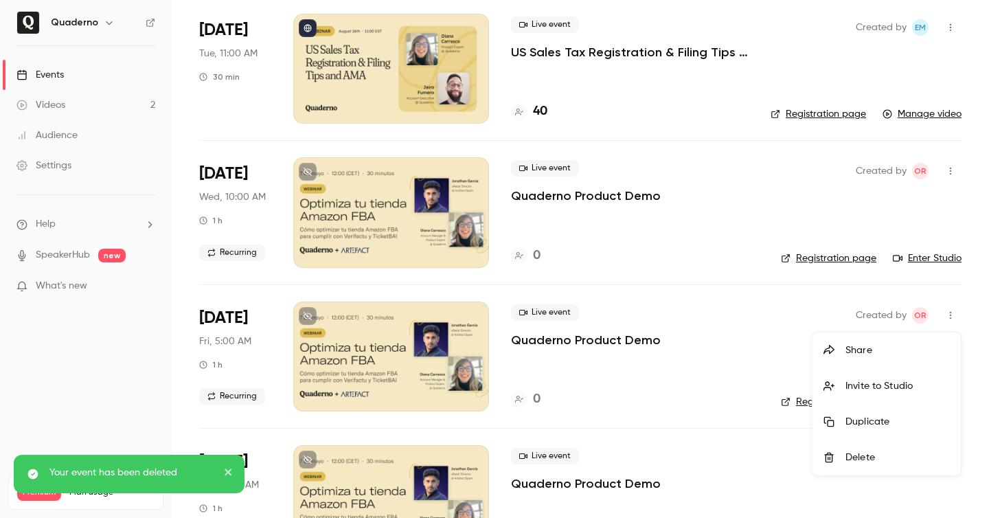
click at [882, 445] on li "Delete" at bounding box center [887, 458] width 148 height 36
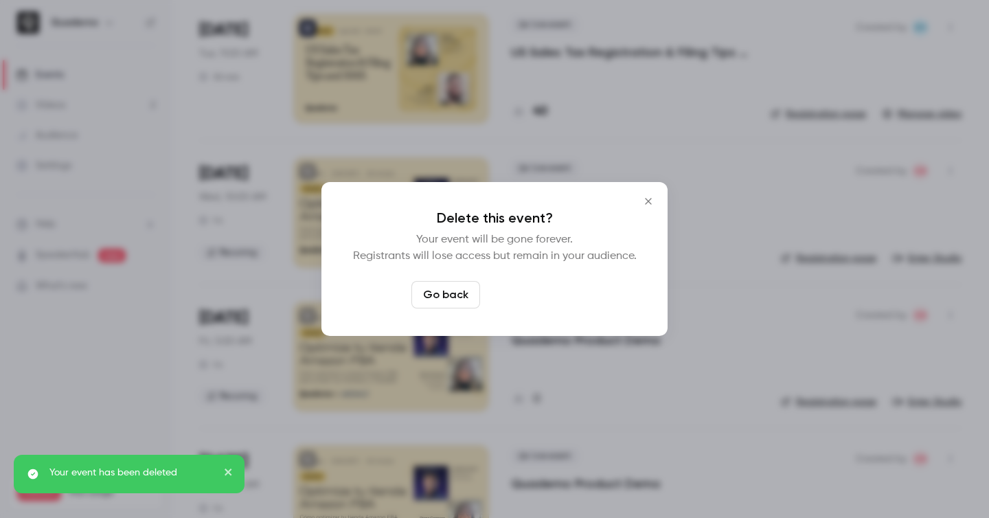
click at [546, 291] on button "Delete event" at bounding box center [532, 294] width 92 height 27
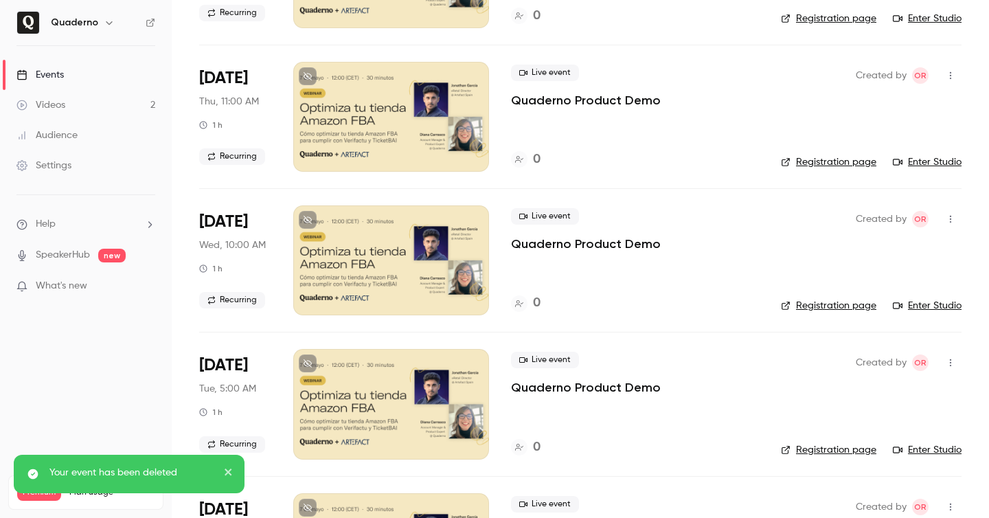
scroll to position [374, 0]
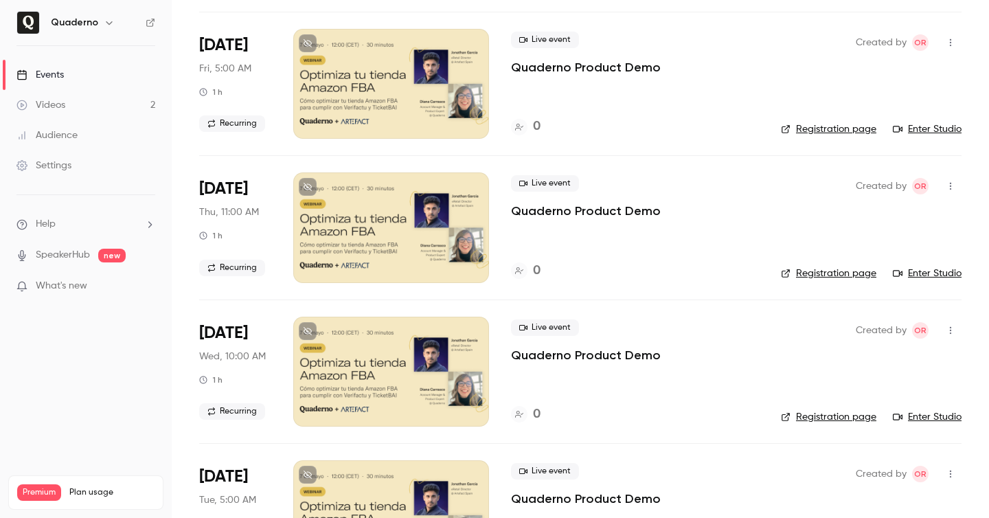
scroll to position [2611, 0]
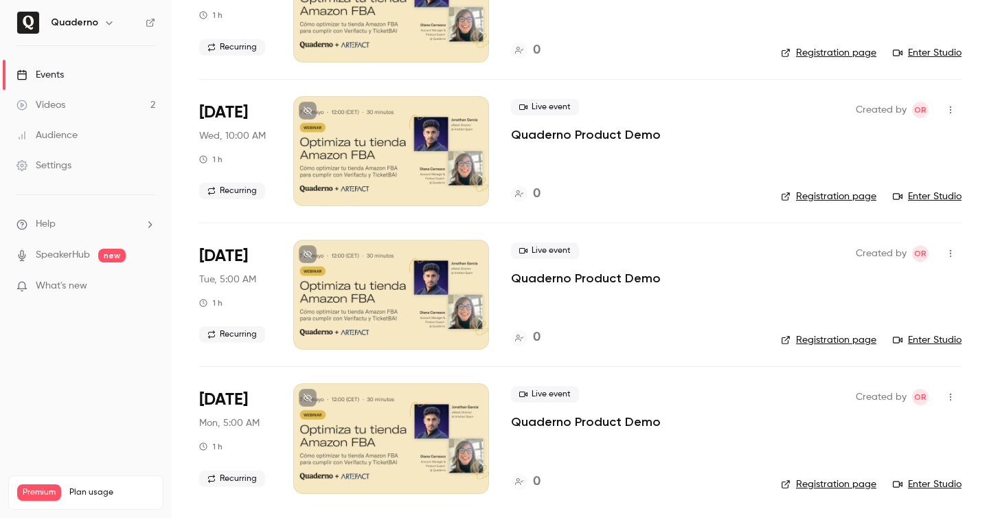
click at [944, 394] on button "button" at bounding box center [951, 397] width 22 height 22
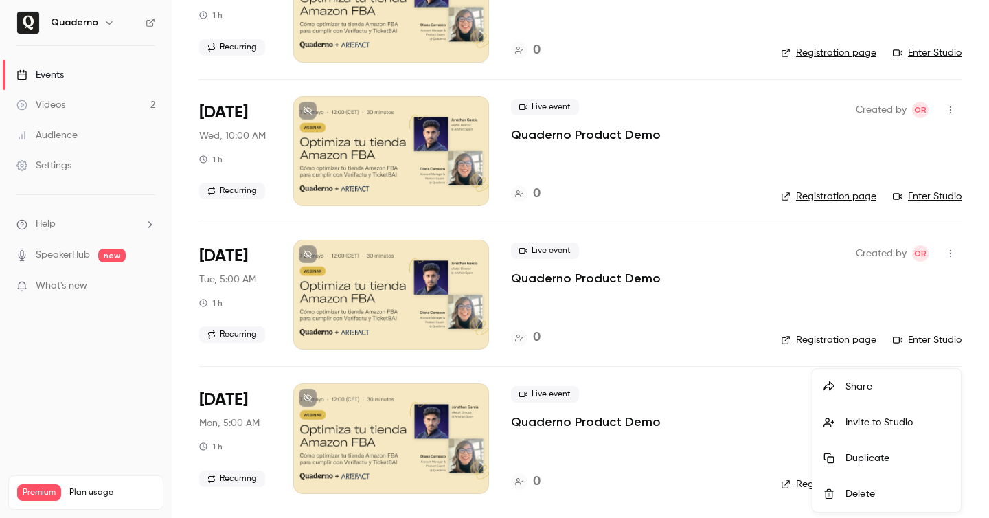
click at [841, 492] on div at bounding box center [835, 494] width 22 height 11
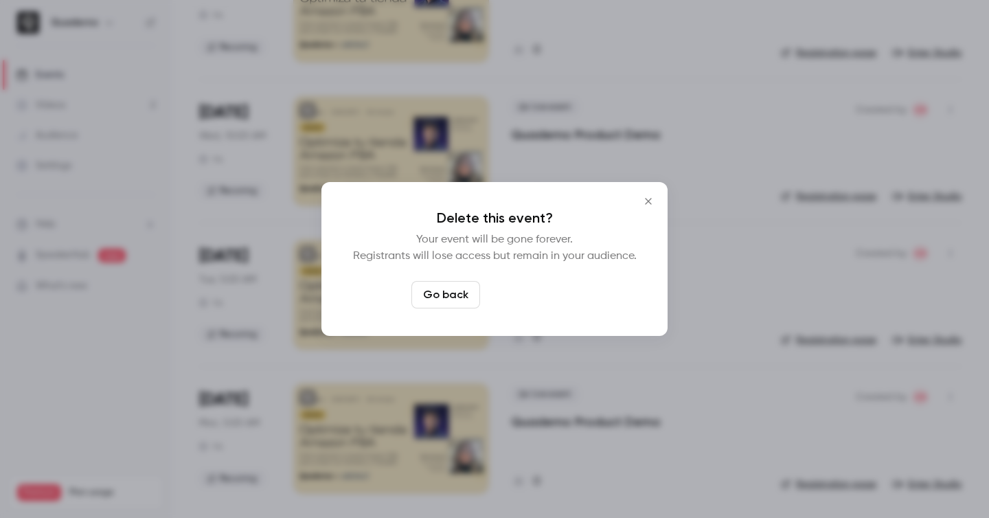
click at [537, 301] on button "Delete event" at bounding box center [532, 294] width 92 height 27
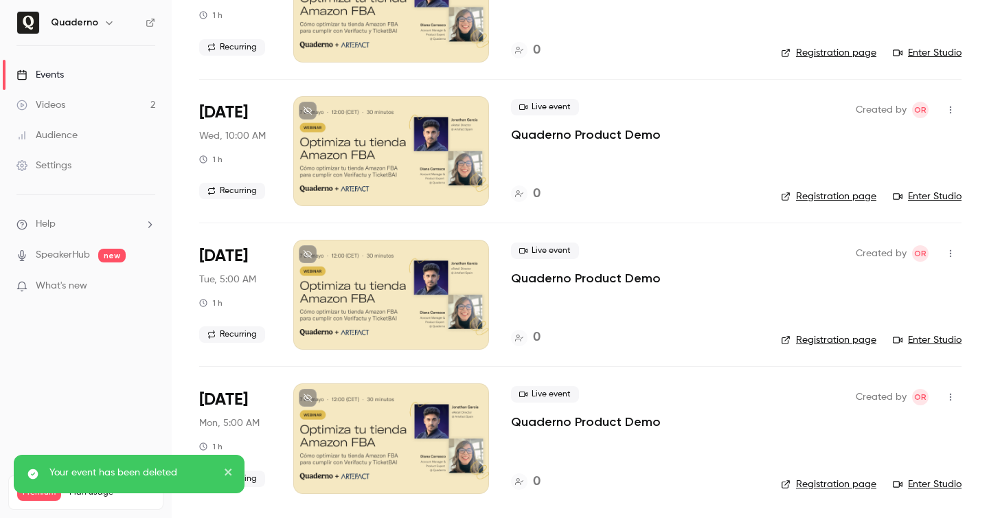
scroll to position [2467, 0]
click at [950, 398] on icon "button" at bounding box center [950, 397] width 11 height 10
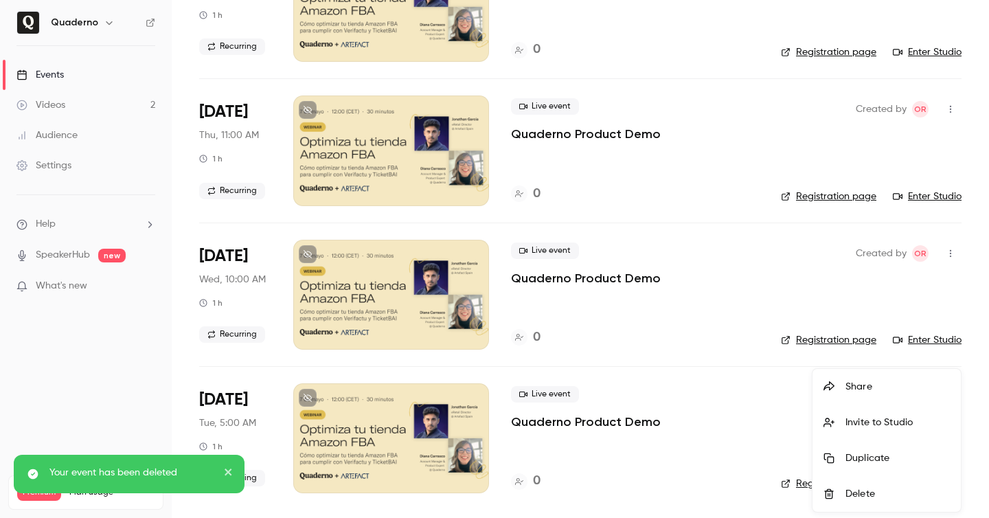
click at [842, 506] on li "Delete" at bounding box center [887, 494] width 148 height 36
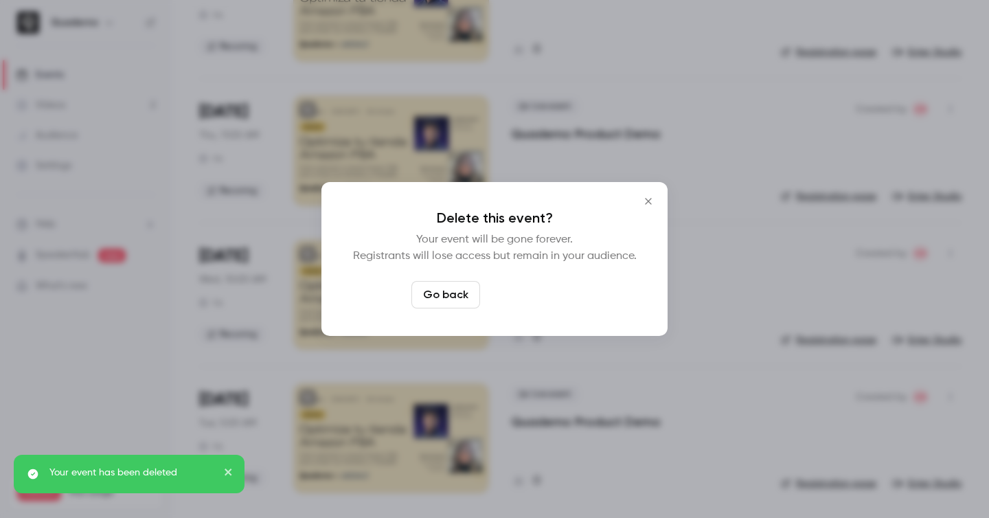
click at [516, 306] on button "Delete event" at bounding box center [532, 294] width 92 height 27
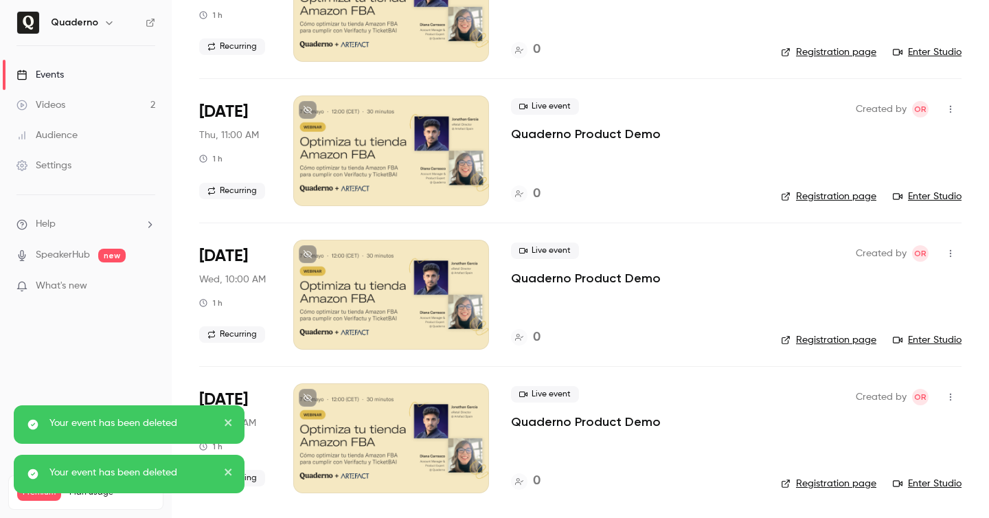
scroll to position [2324, 0]
click at [952, 399] on icon "button" at bounding box center [950, 397] width 11 height 10
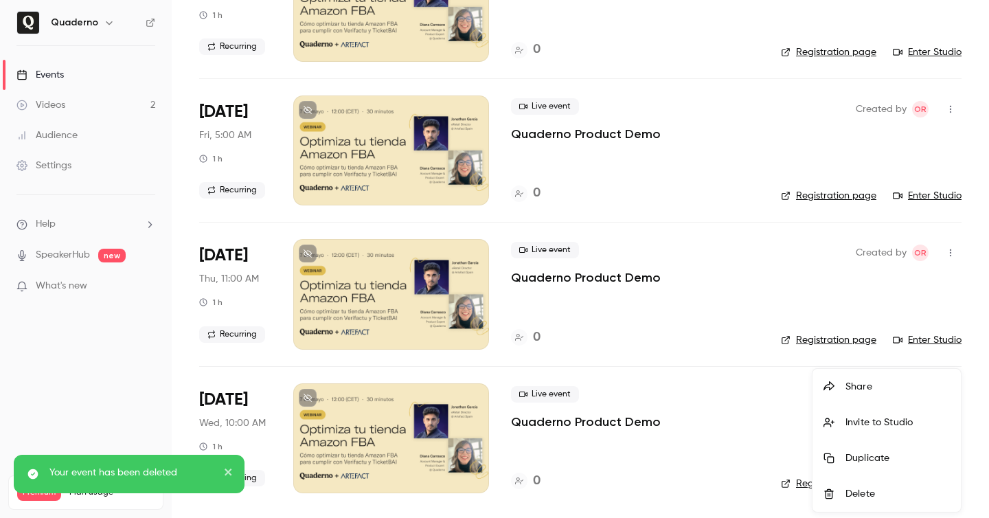
click at [886, 494] on div "Delete" at bounding box center [898, 494] width 104 height 14
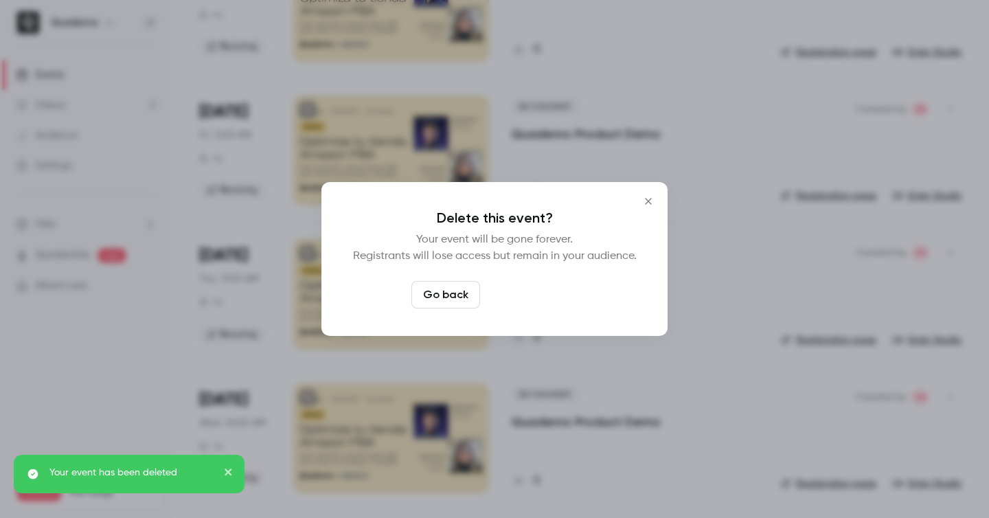
click at [536, 301] on button "Delete event" at bounding box center [532, 294] width 92 height 27
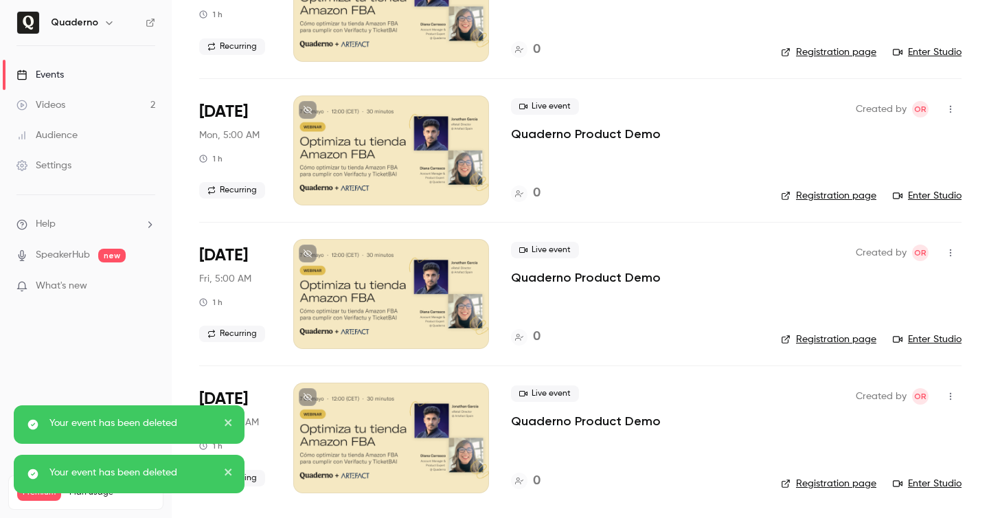
scroll to position [2179, 0]
click at [954, 403] on button "button" at bounding box center [951, 397] width 22 height 22
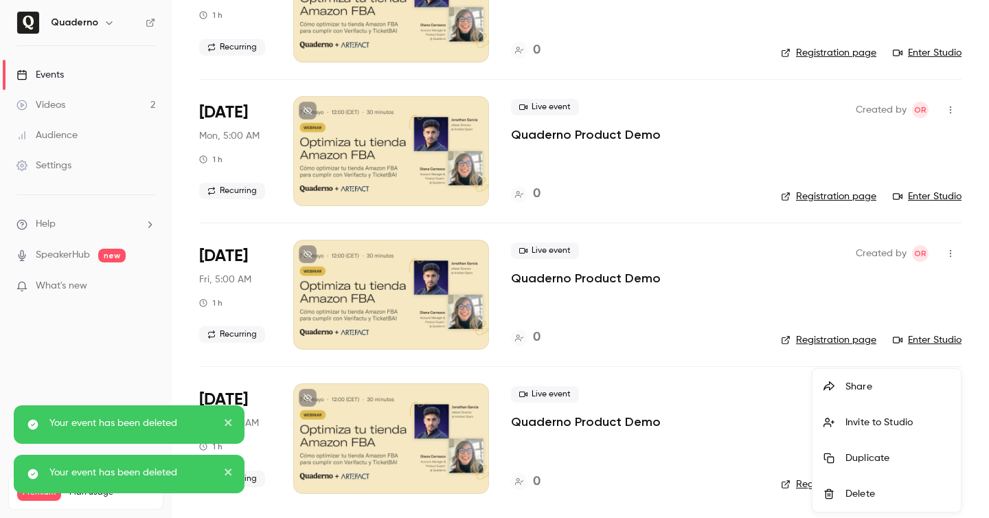
click at [851, 498] on div "Delete" at bounding box center [898, 494] width 104 height 14
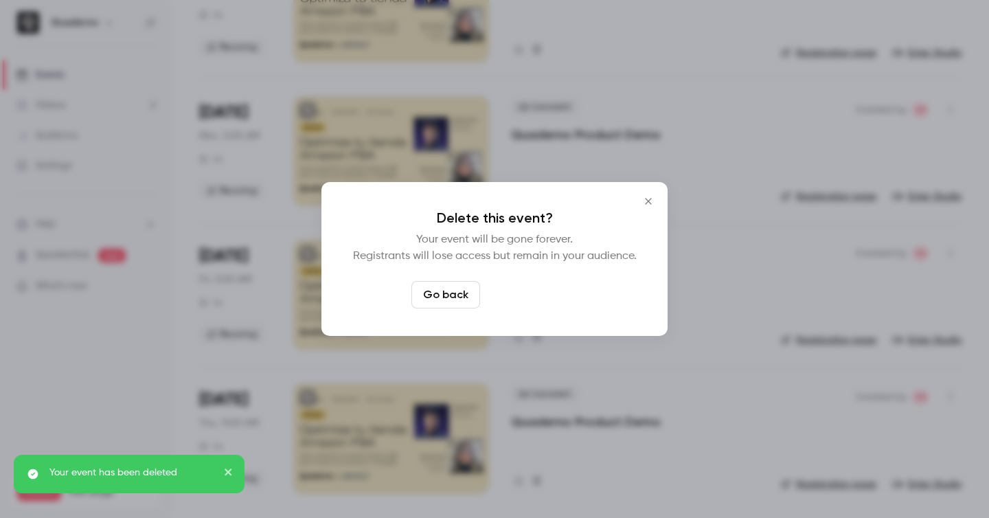
click at [548, 300] on button "Delete event" at bounding box center [532, 294] width 92 height 27
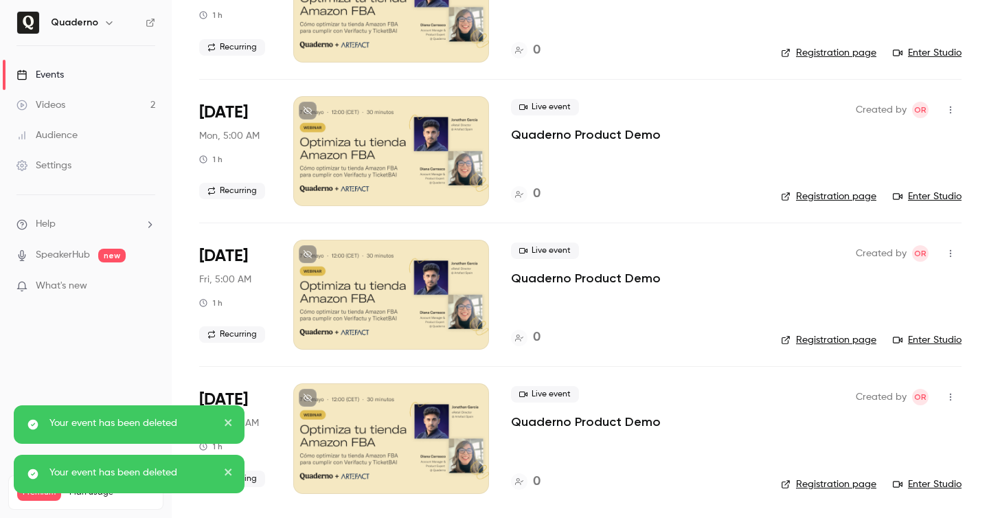
scroll to position [2036, 0]
click at [950, 396] on icon "button" at bounding box center [950, 397] width 11 height 10
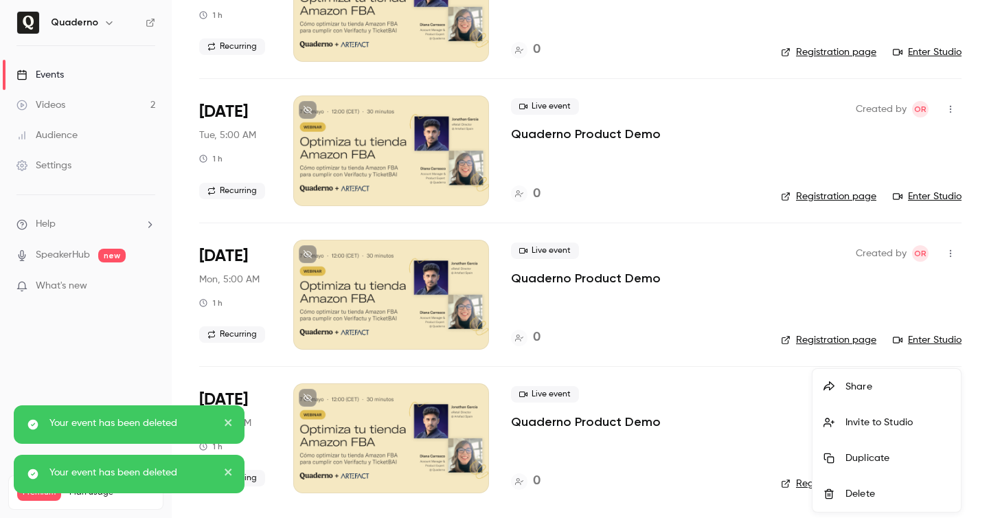
click at [844, 488] on li "Delete" at bounding box center [887, 494] width 148 height 36
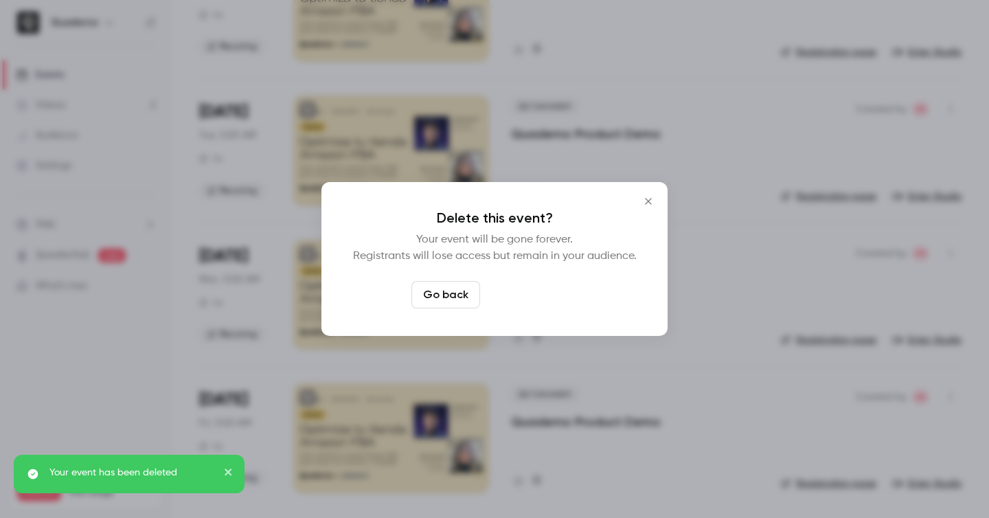
click at [537, 293] on button "Delete event" at bounding box center [532, 294] width 92 height 27
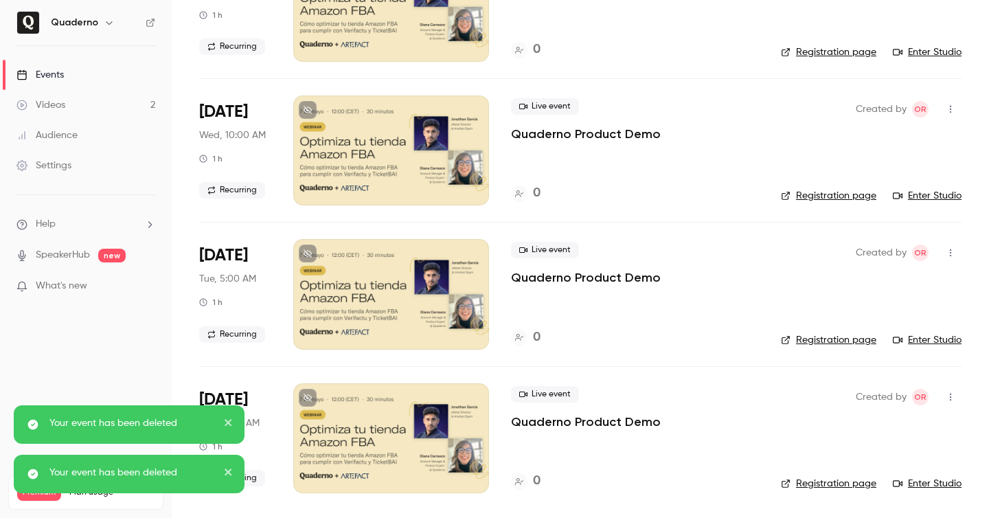
scroll to position [0, 0]
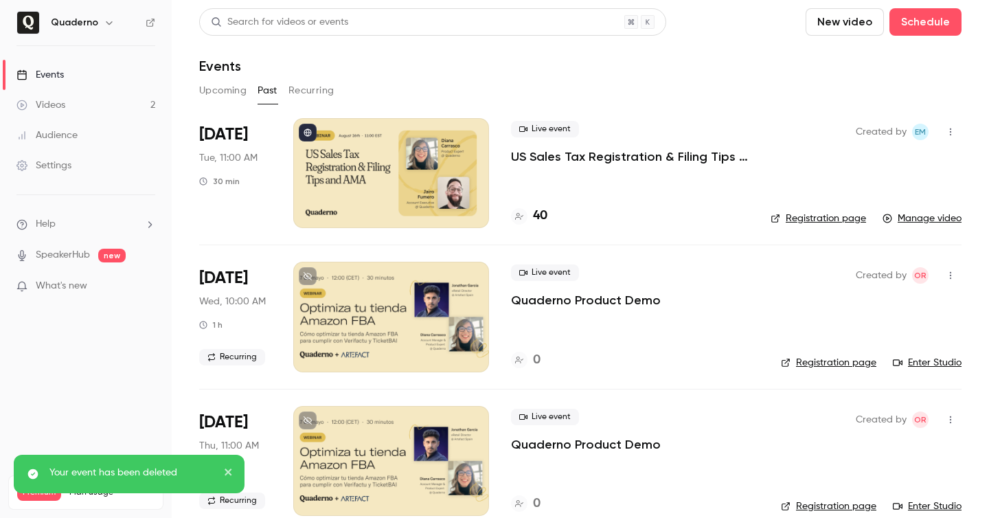
click at [564, 157] on p "US Sales Tax Registration & Filing Tips and AMA" at bounding box center [630, 156] width 238 height 16
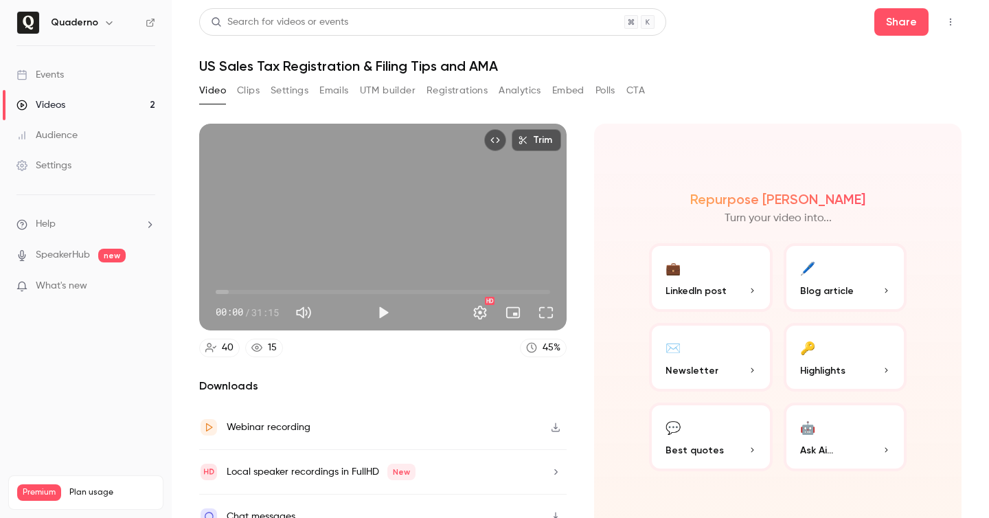
click at [247, 91] on button "Clips" at bounding box center [248, 91] width 23 height 22
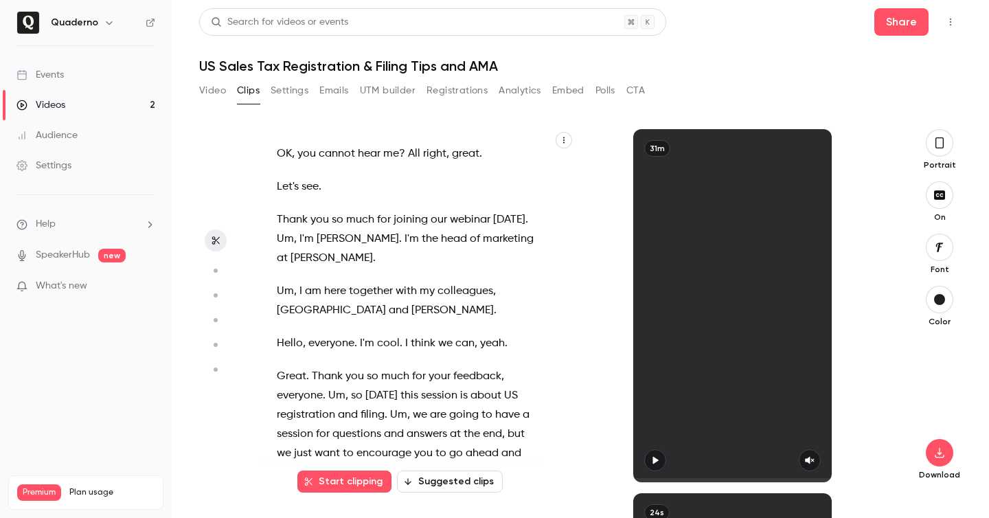
click at [302, 95] on button "Settings" at bounding box center [290, 91] width 38 height 22
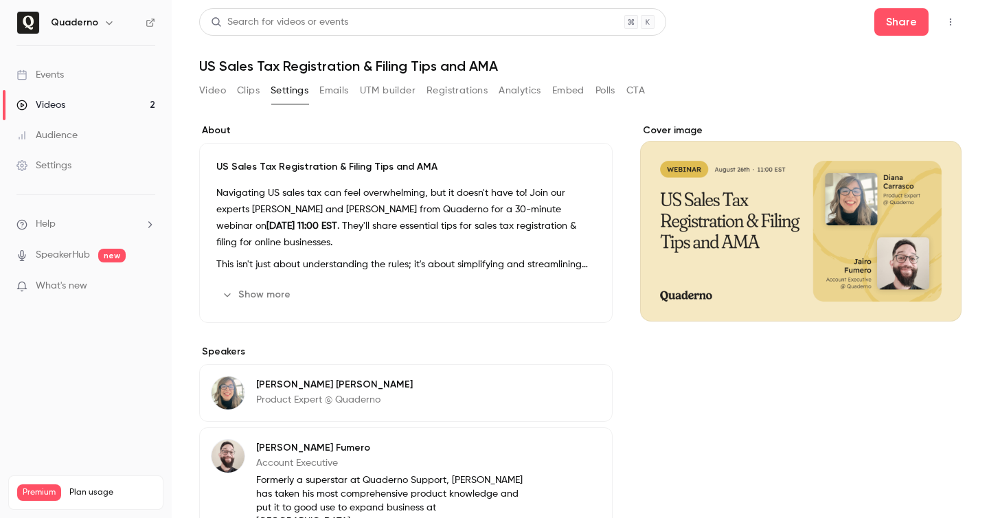
click at [333, 87] on button "Emails" at bounding box center [333, 91] width 29 height 22
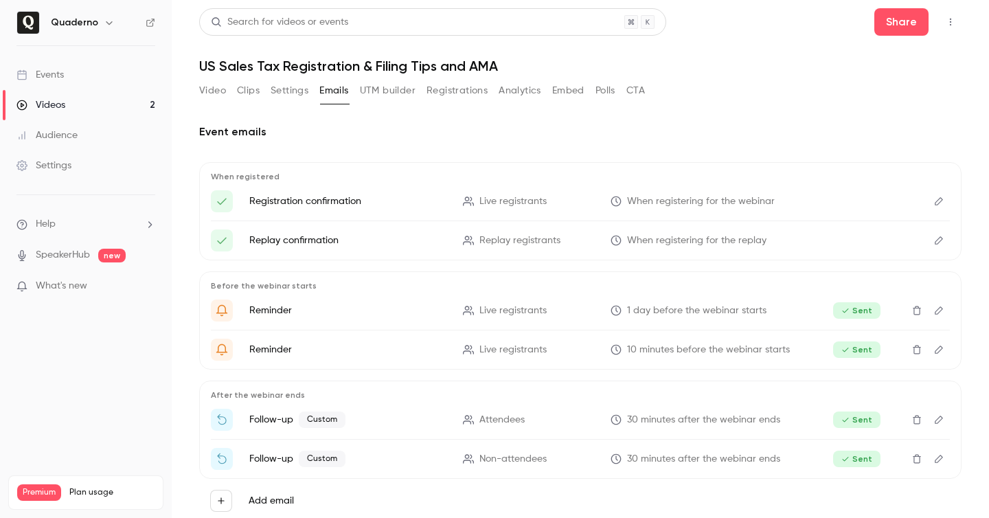
click at [403, 96] on button "UTM builder" at bounding box center [388, 91] width 56 height 22
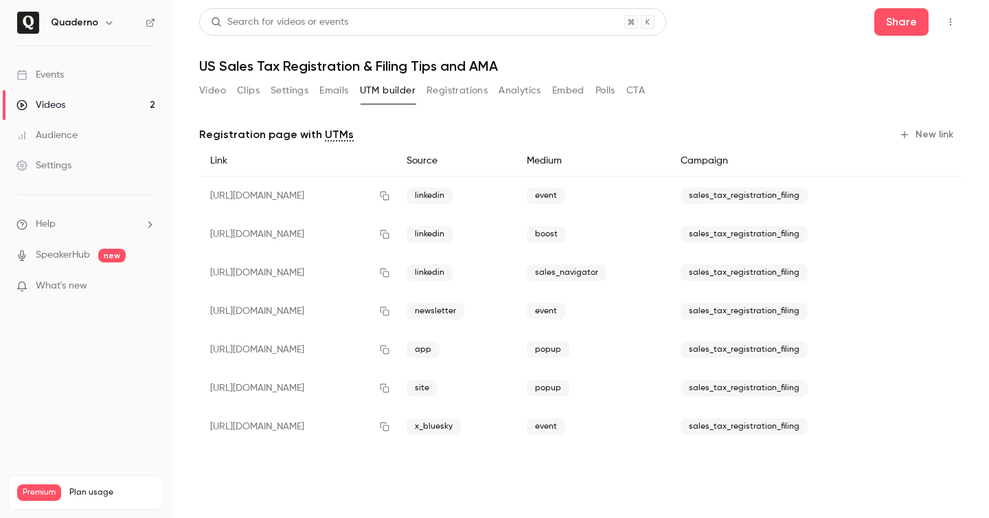
click at [464, 88] on button "Registrations" at bounding box center [457, 91] width 61 height 22
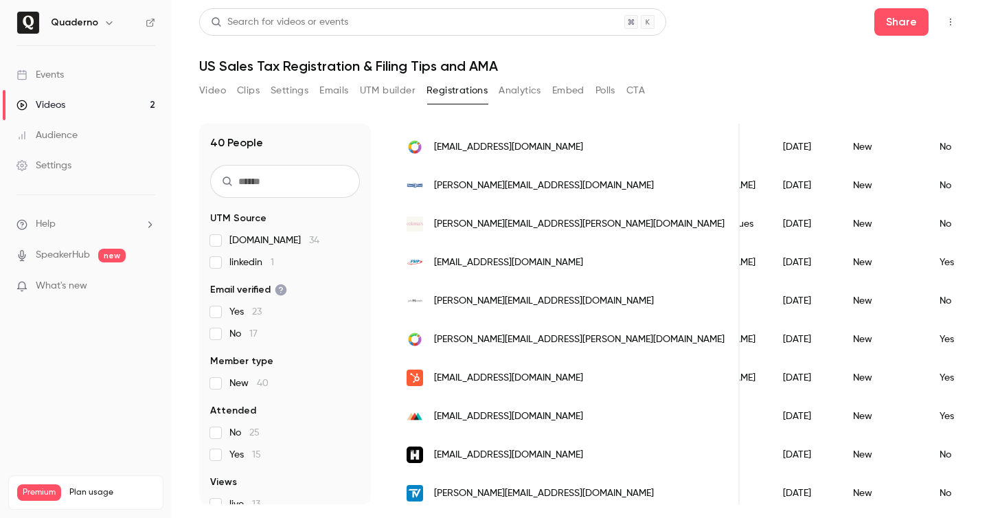
scroll to position [323, 0]
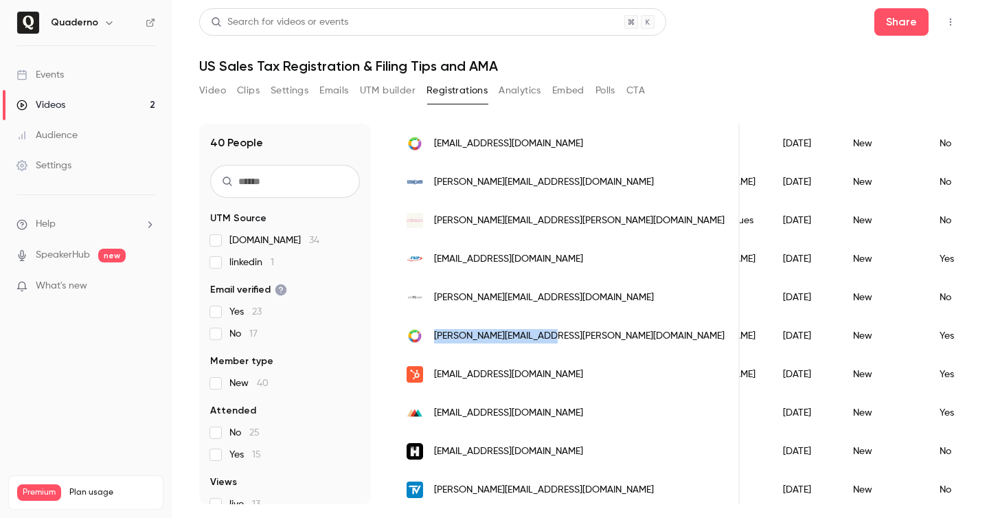
copy span "bhawana.dhital@kovai.co"
drag, startPoint x: 576, startPoint y: 337, endPoint x: 434, endPoint y: 341, distance: 142.3
click at [434, 341] on div "bhawana.dhital@kovai.co" at bounding box center [566, 336] width 347 height 38
